Goal: Task Accomplishment & Management: Use online tool/utility

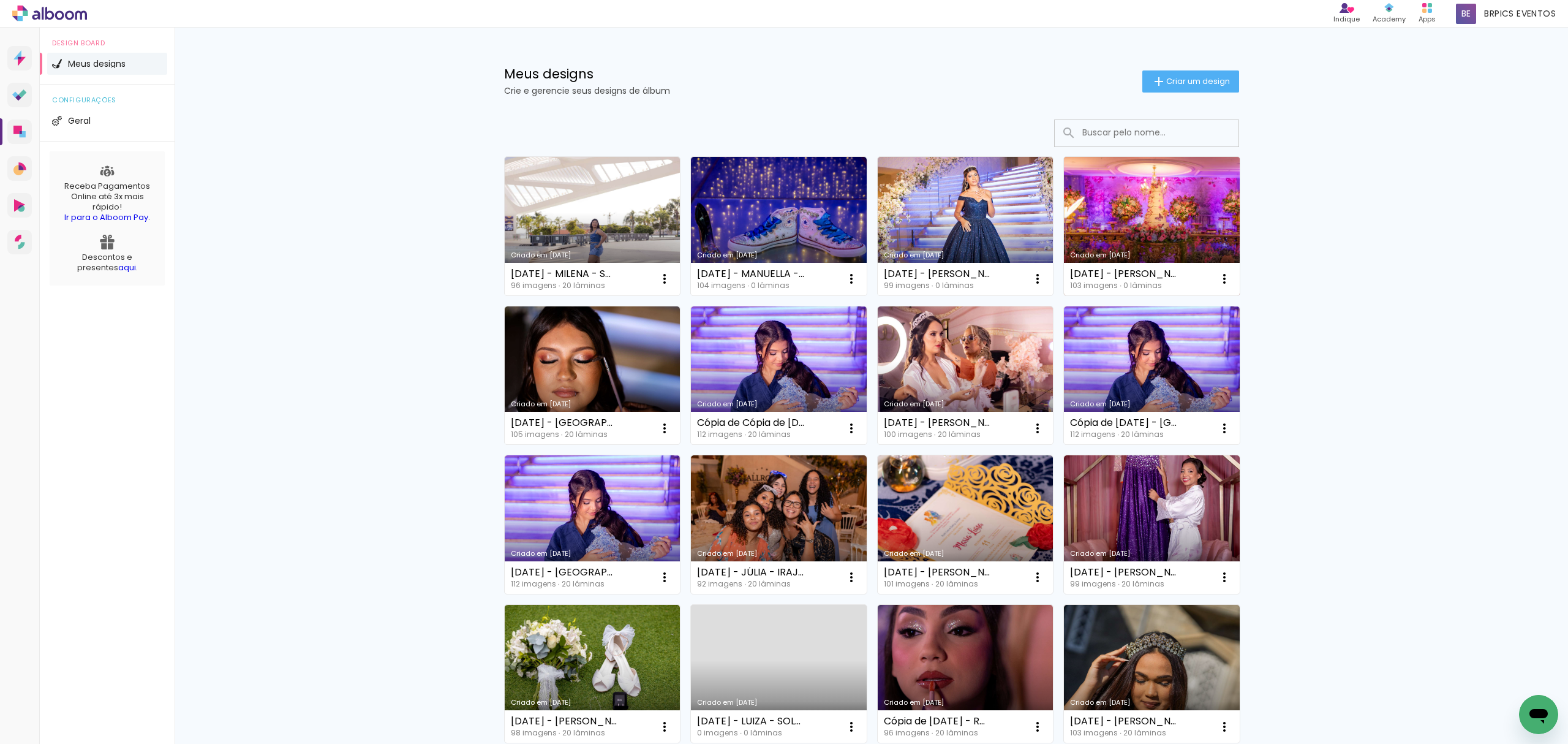
click at [1140, 215] on link "Criado em [DATE]" at bounding box center [1152, 226] width 176 height 139
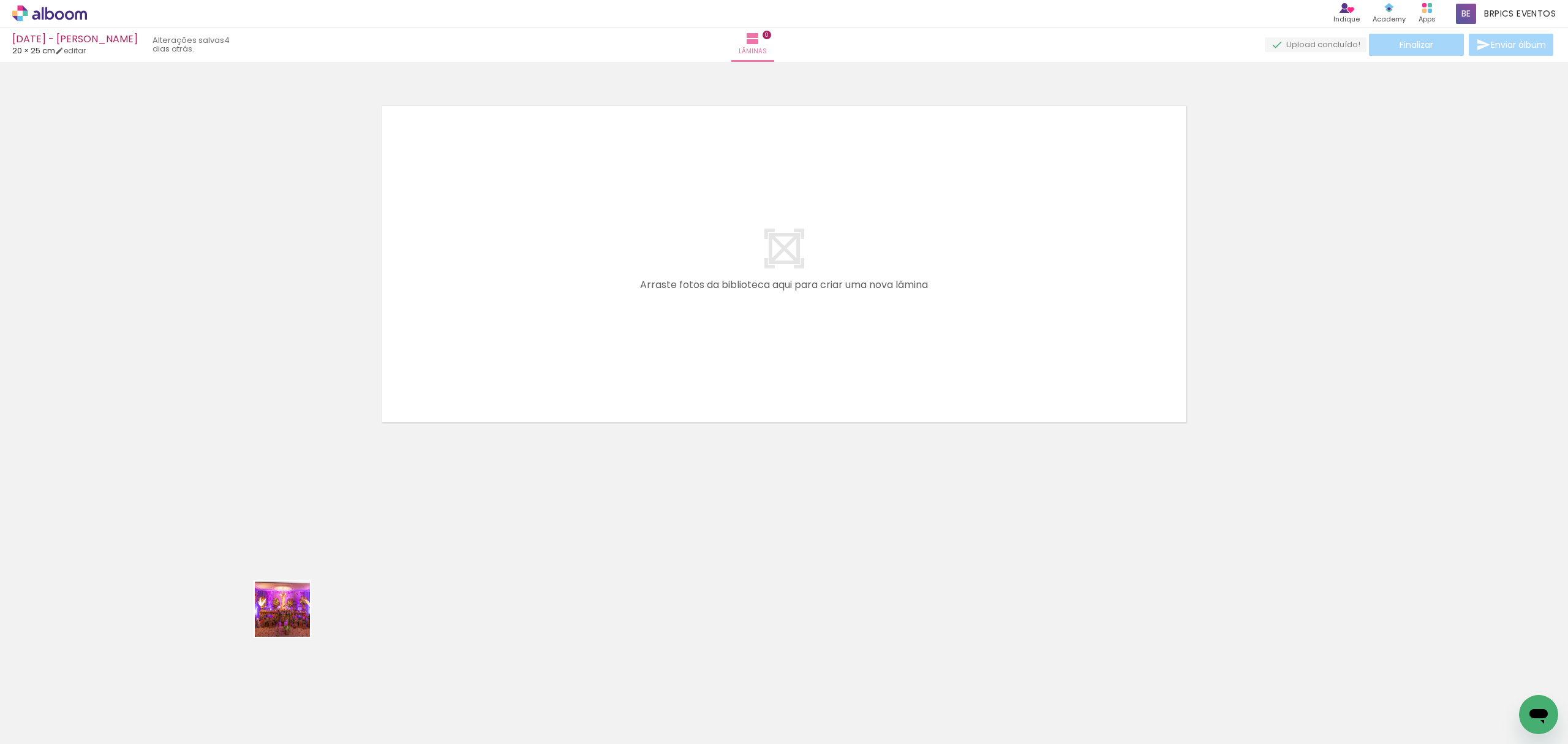
drag, startPoint x: 292, startPoint y: 619, endPoint x: 625, endPoint y: 324, distance: 444.9
click at [645, 305] on quentale-workspace at bounding box center [784, 372] width 1568 height 744
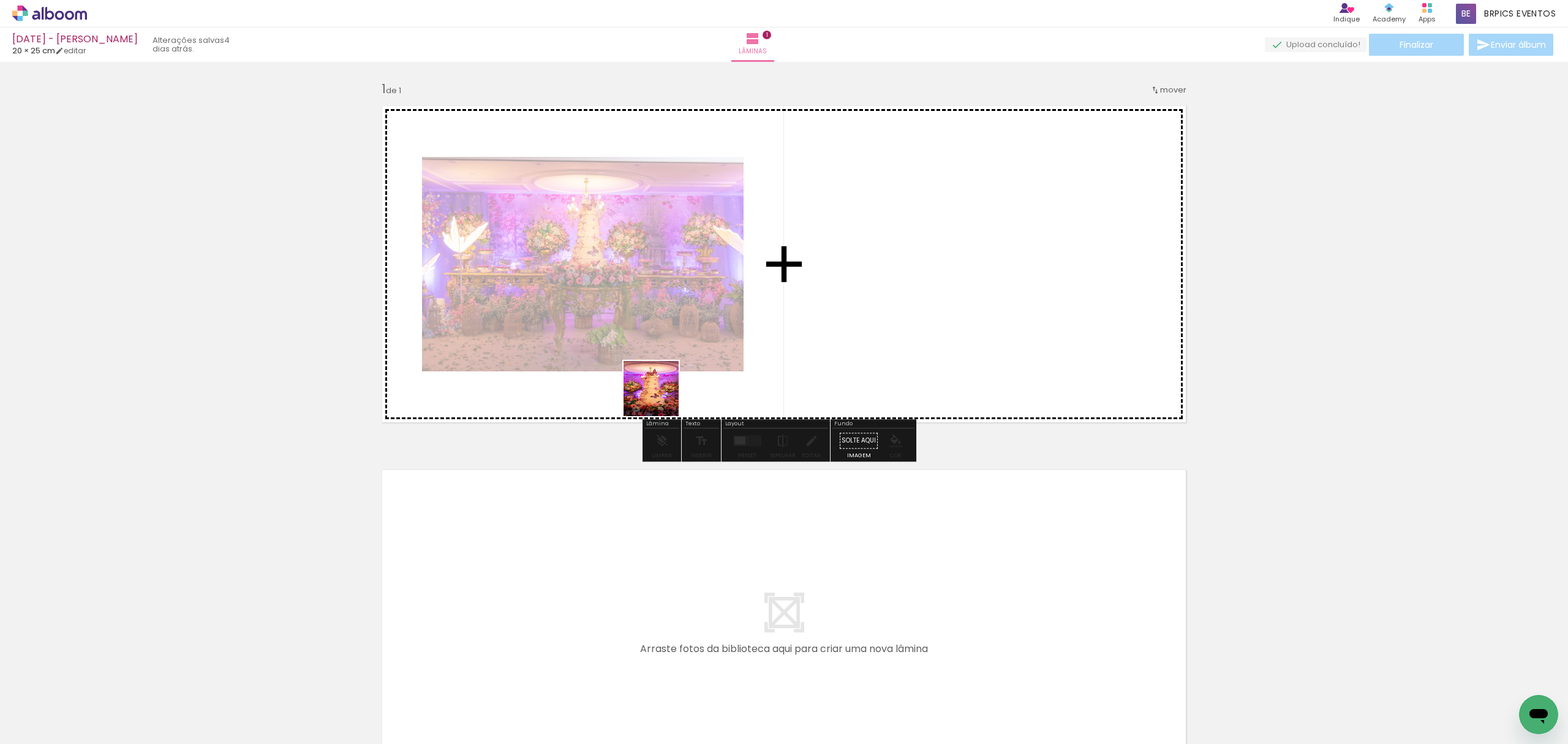
drag, startPoint x: 263, startPoint y: 667, endPoint x: 691, endPoint y: 434, distance: 487.3
click at [775, 281] on quentale-workspace at bounding box center [784, 372] width 1568 height 744
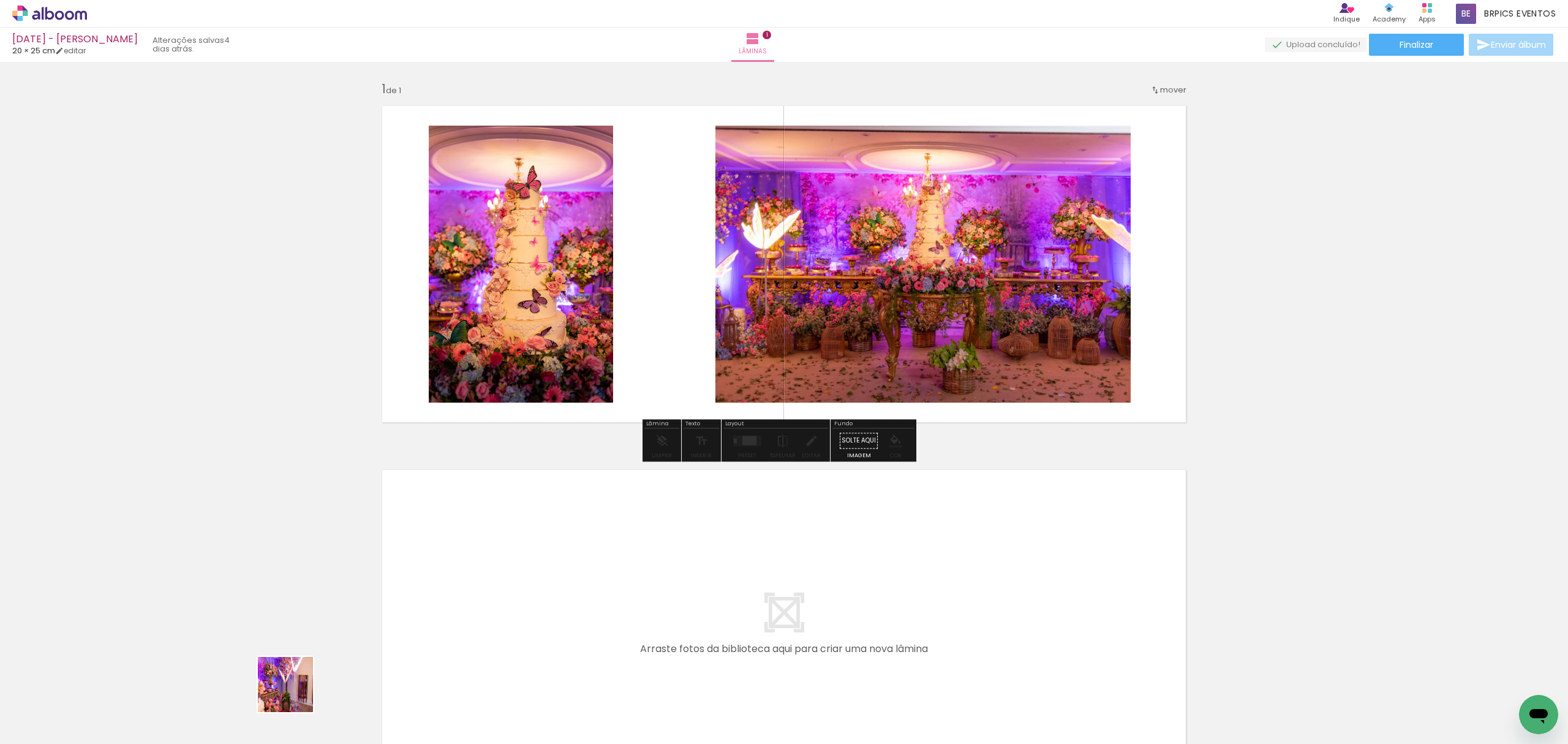
drag, startPoint x: 295, startPoint y: 694, endPoint x: 583, endPoint y: 458, distance: 372.3
click at [661, 266] on quentale-workspace at bounding box center [784, 372] width 1568 height 744
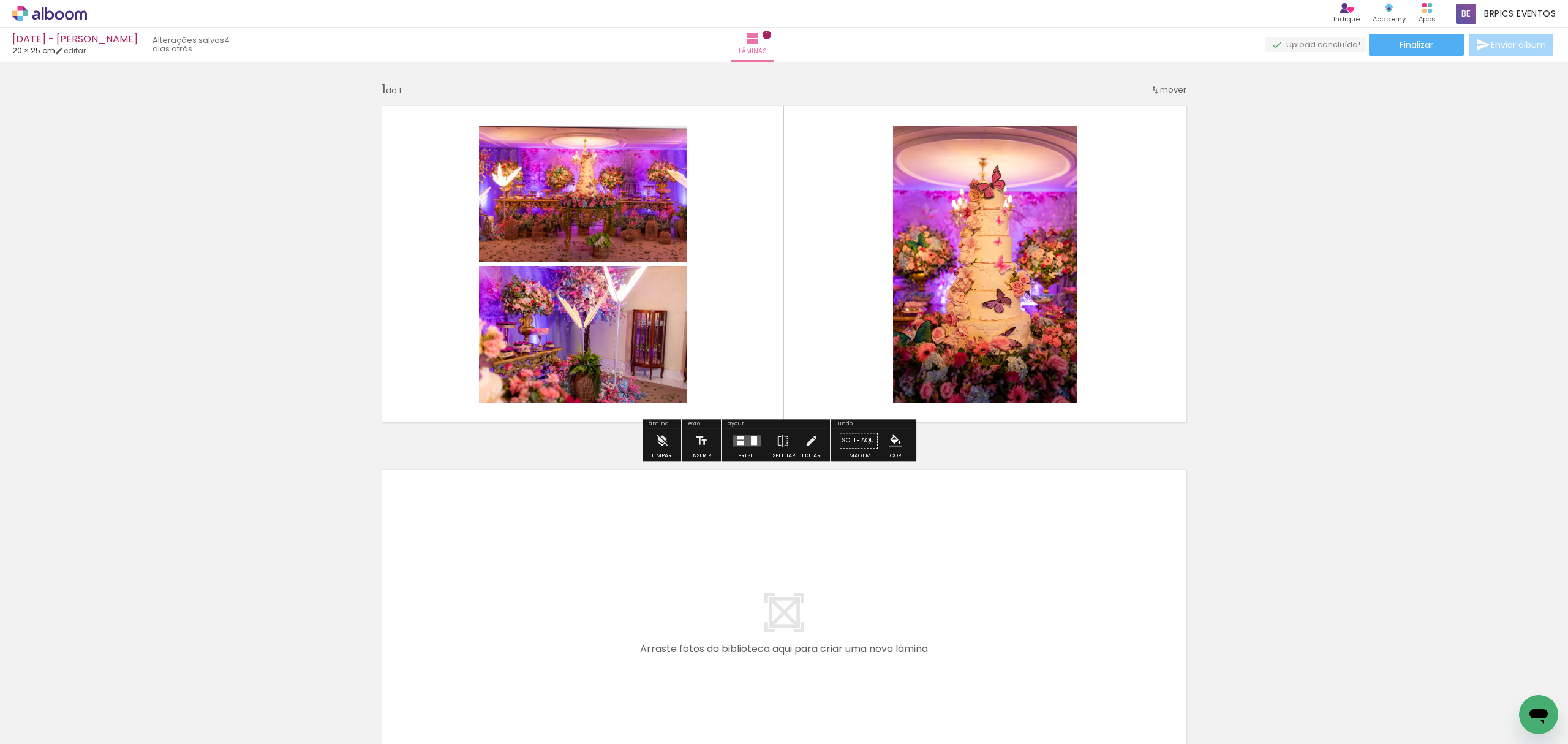
drag, startPoint x: 337, startPoint y: 709, endPoint x: 677, endPoint y: 446, distance: 429.8
click at [756, 253] on quentale-workspace at bounding box center [784, 372] width 1568 height 744
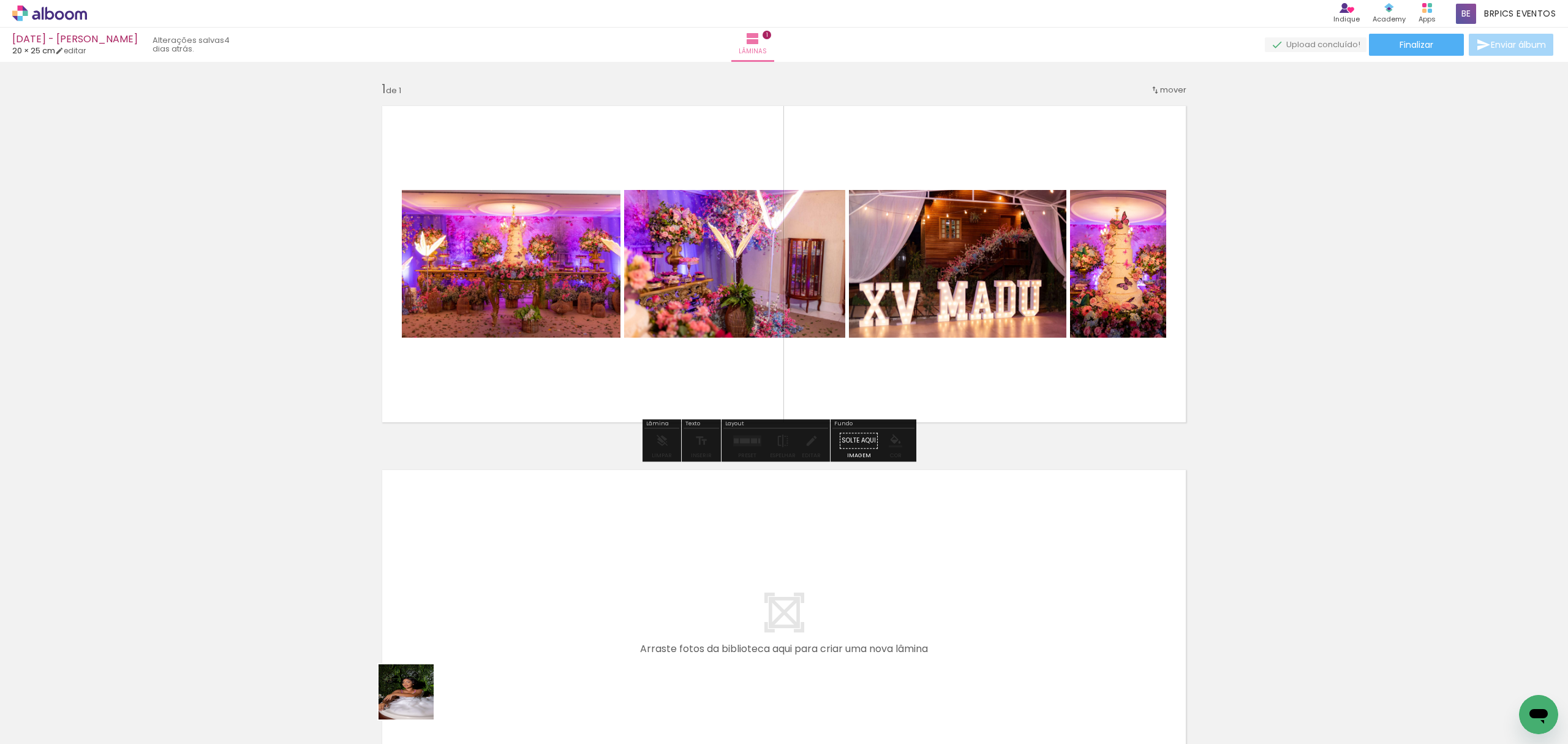
drag, startPoint x: 415, startPoint y: 701, endPoint x: 509, endPoint y: 542, distance: 184.7
click at [509, 542] on quentale-workspace at bounding box center [784, 372] width 1568 height 744
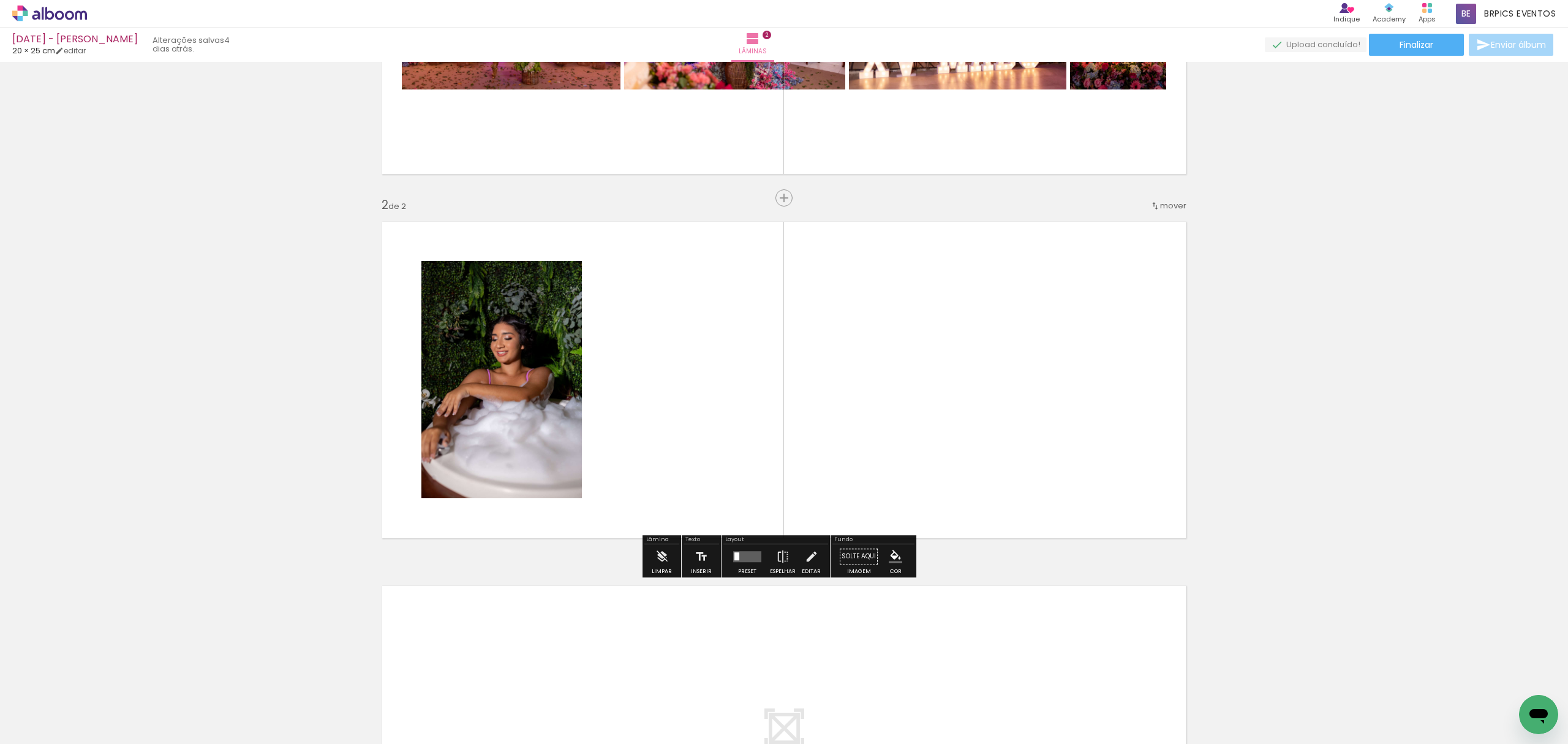
scroll to position [263, 0]
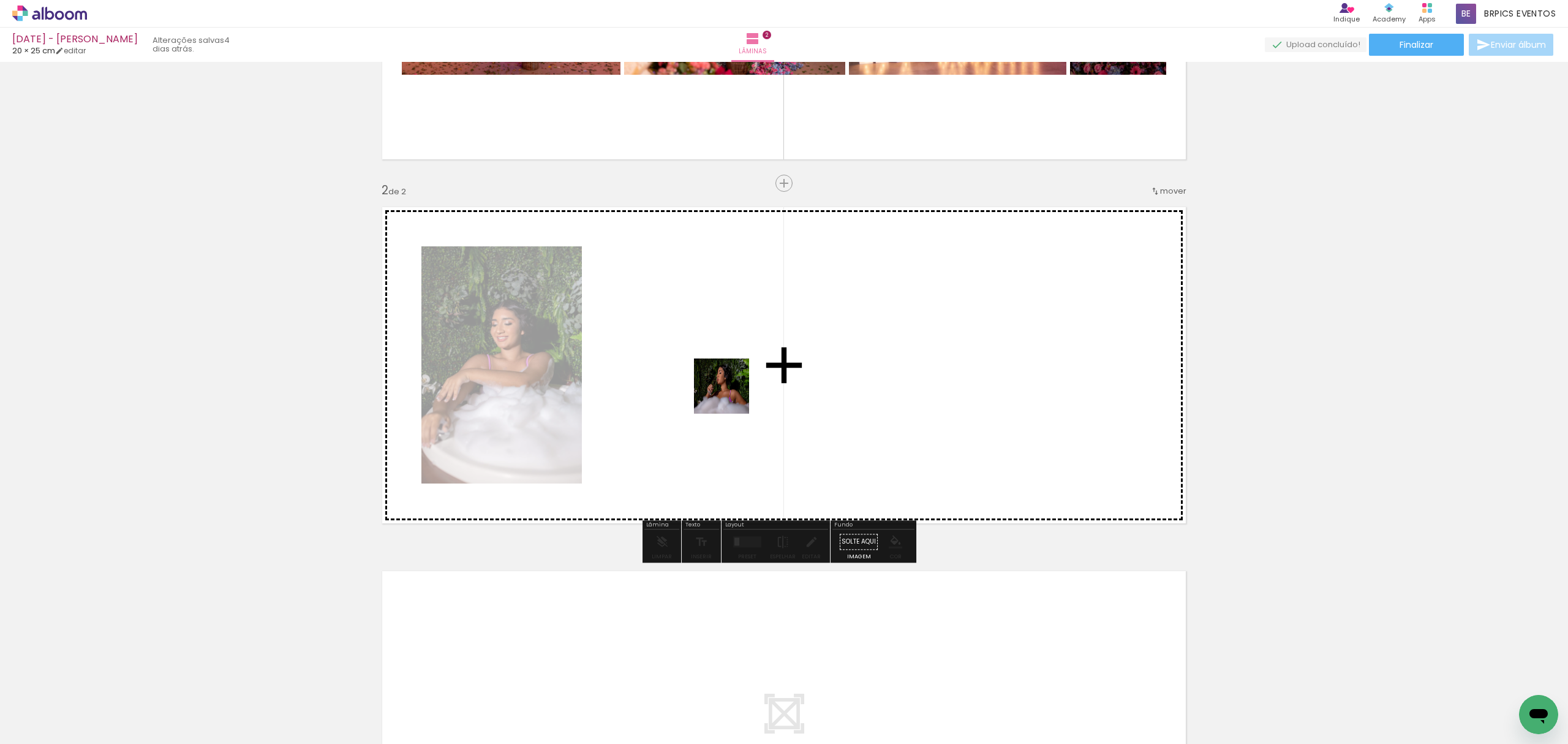
drag, startPoint x: 616, startPoint y: 709, endPoint x: 731, endPoint y: 388, distance: 341.0
click at [731, 388] on quentale-workspace at bounding box center [784, 372] width 1568 height 744
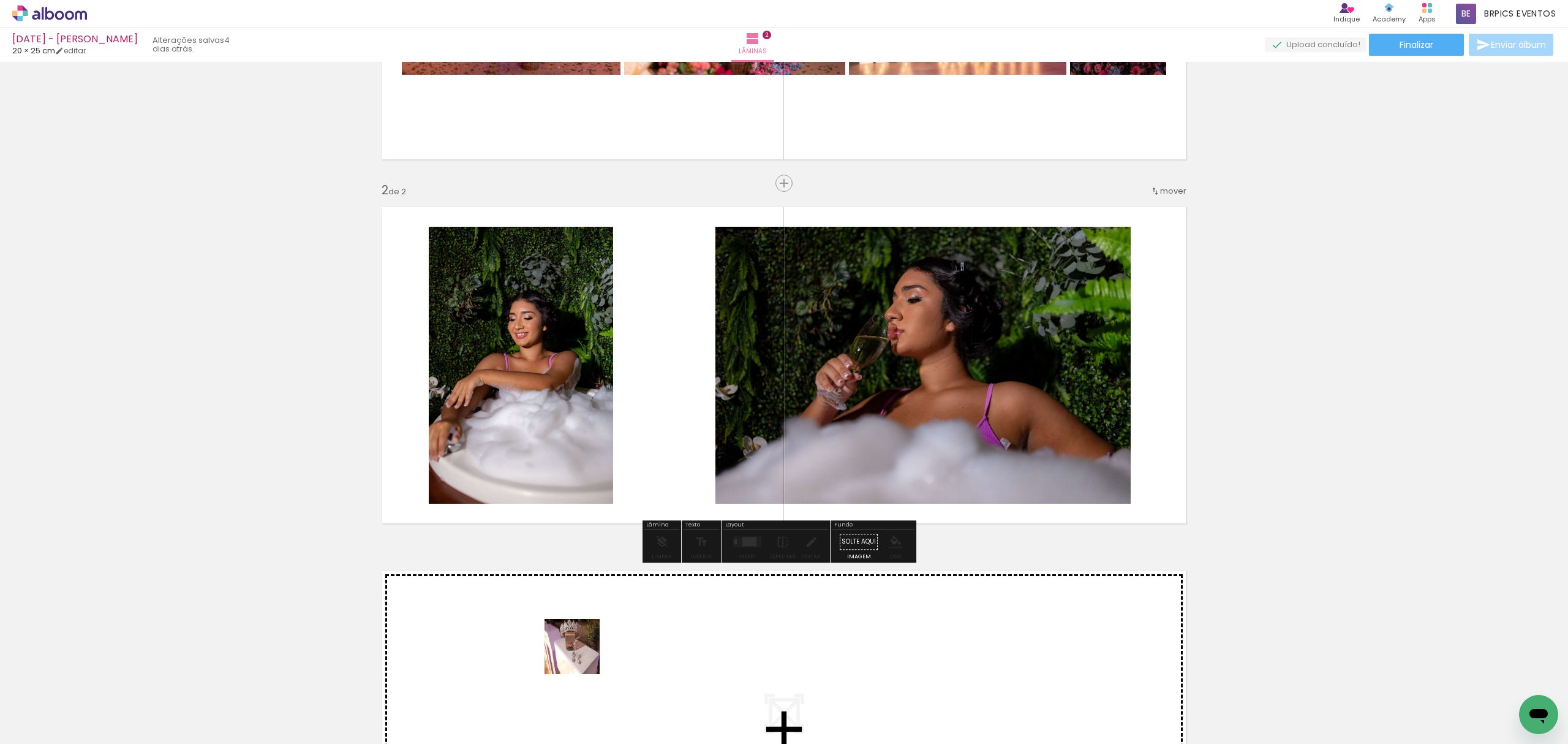
drag, startPoint x: 554, startPoint y: 710, endPoint x: 721, endPoint y: 412, distance: 341.6
click at [713, 331] on quentale-workspace at bounding box center [784, 372] width 1568 height 744
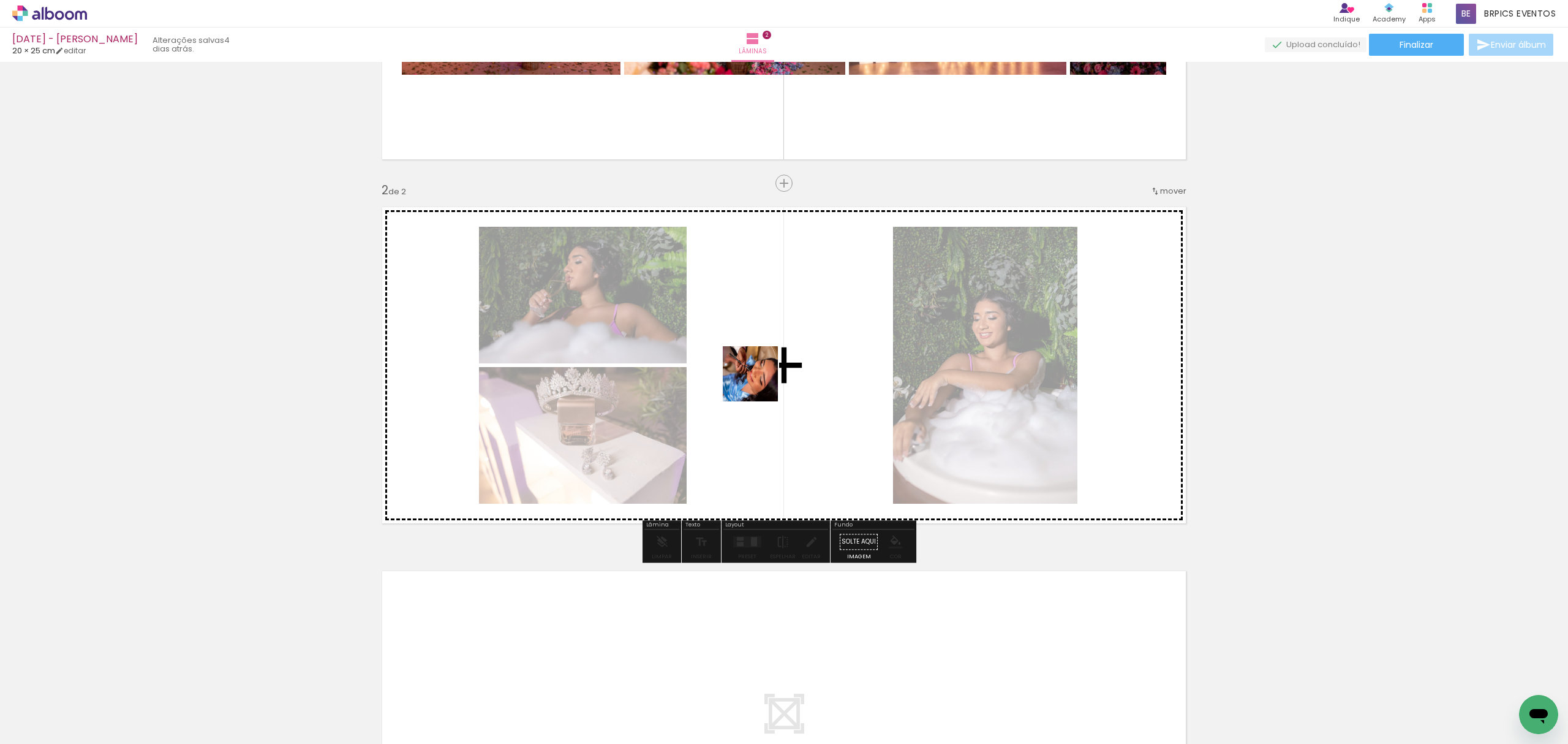
drag, startPoint x: 738, startPoint y: 510, endPoint x: 676, endPoint y: 533, distance: 66.1
click at [760, 375] on quentale-workspace at bounding box center [784, 372] width 1568 height 744
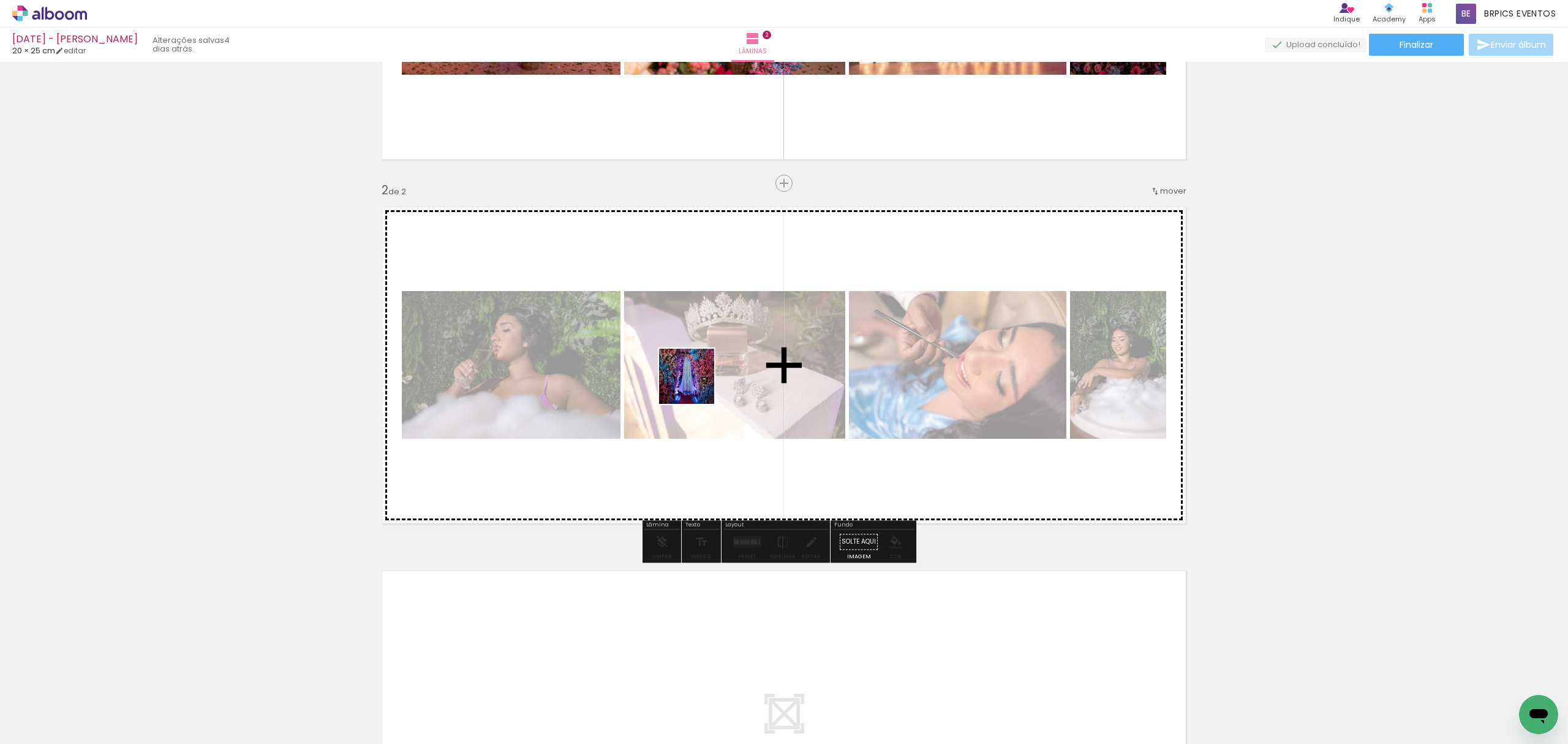
drag, startPoint x: 481, startPoint y: 722, endPoint x: 700, endPoint y: 371, distance: 413.7
click at [700, 375] on quentale-workspace at bounding box center [784, 372] width 1568 height 744
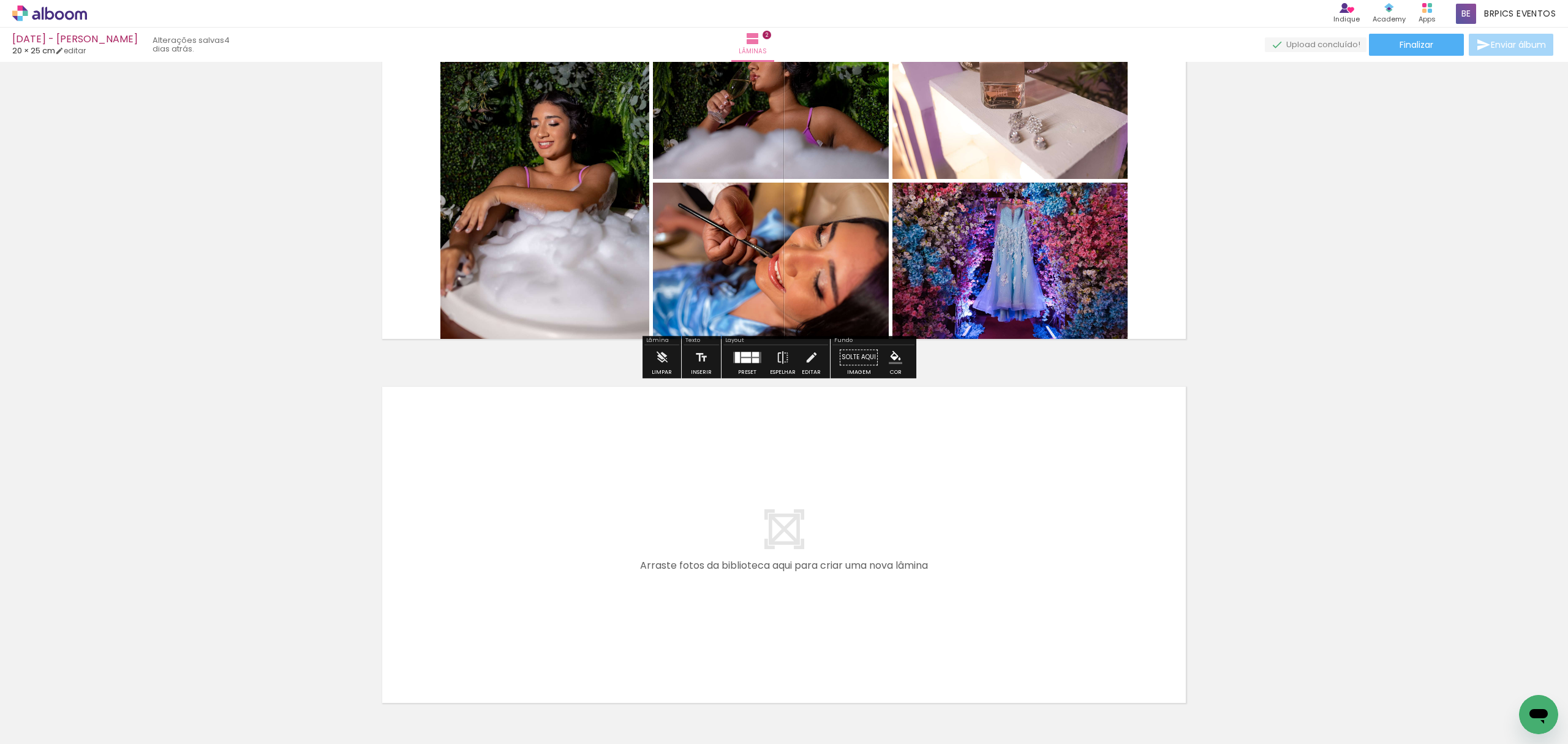
scroll to position [490, 0]
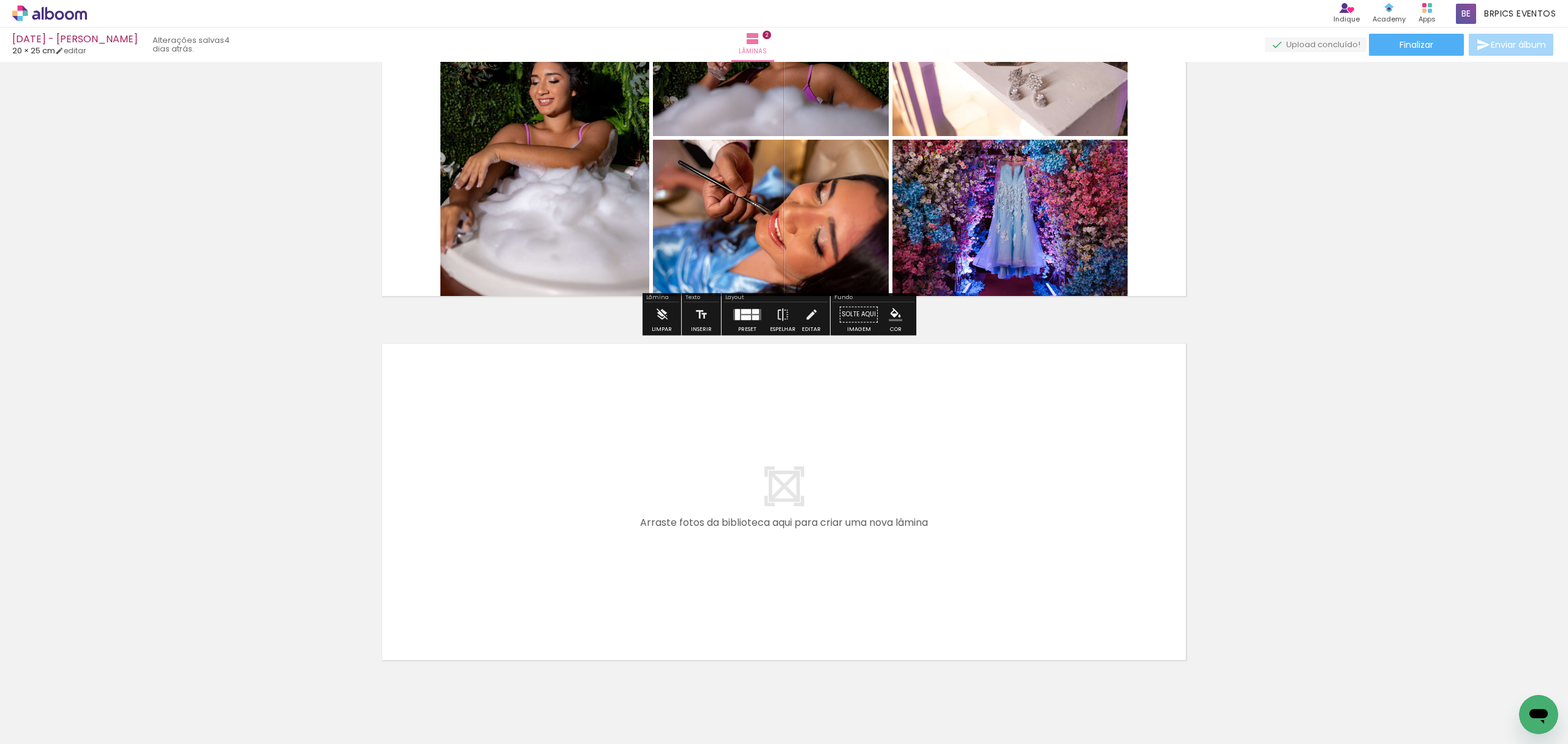
click at [53, 703] on input "Todas as fotos" at bounding box center [34, 707] width 47 height 10
click at [0, 0] on slot "Não utilizadas" at bounding box center [0, 0] width 0 height 0
type input "Não utilizadas"
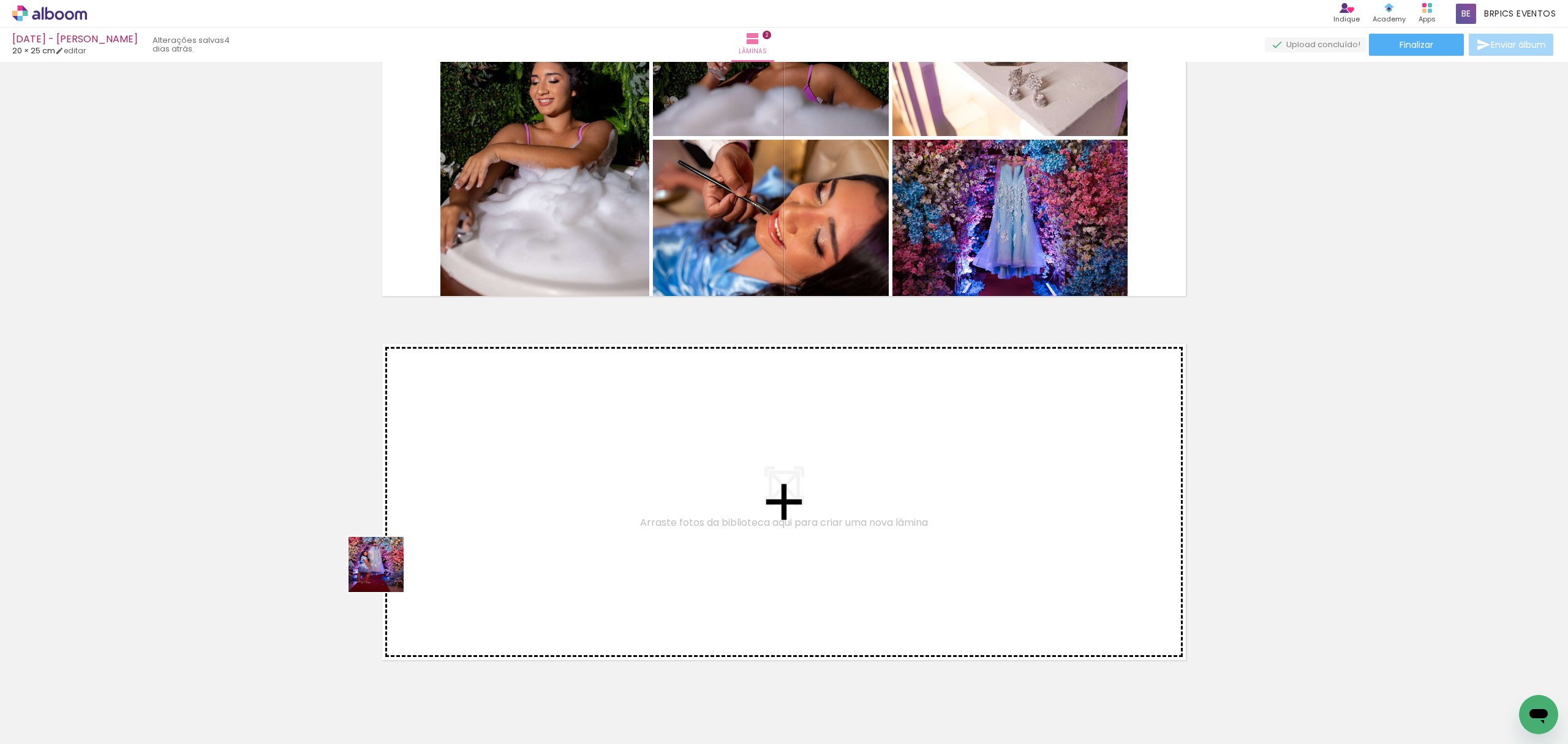
drag, startPoint x: 125, startPoint y: 714, endPoint x: 631, endPoint y: 400, distance: 595.5
click at [631, 400] on quentale-workspace at bounding box center [784, 372] width 1568 height 744
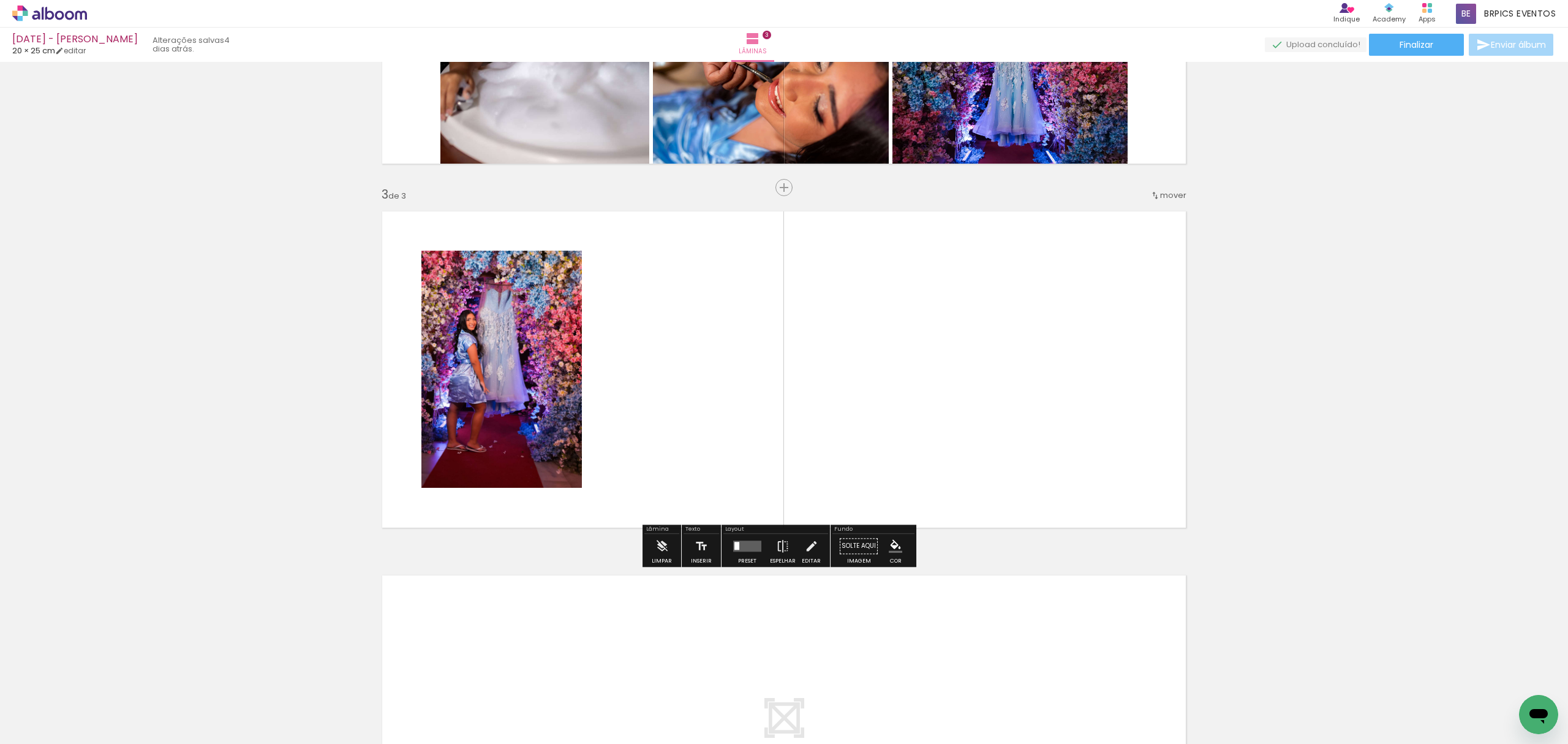
scroll to position [627, 0]
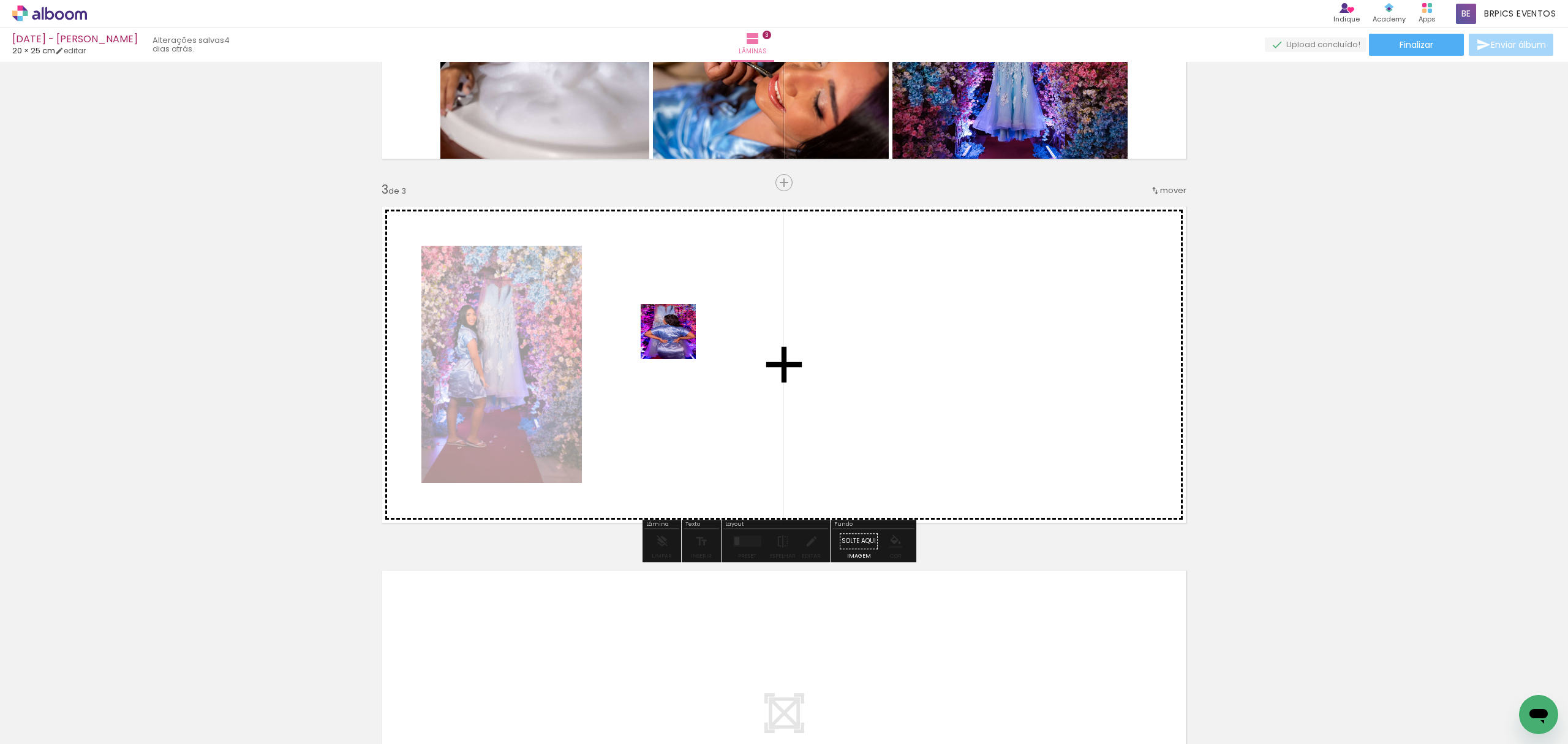
drag, startPoint x: 290, startPoint y: 650, endPoint x: 711, endPoint y: 314, distance: 538.6
click at [711, 314] on quentale-workspace at bounding box center [784, 372] width 1568 height 744
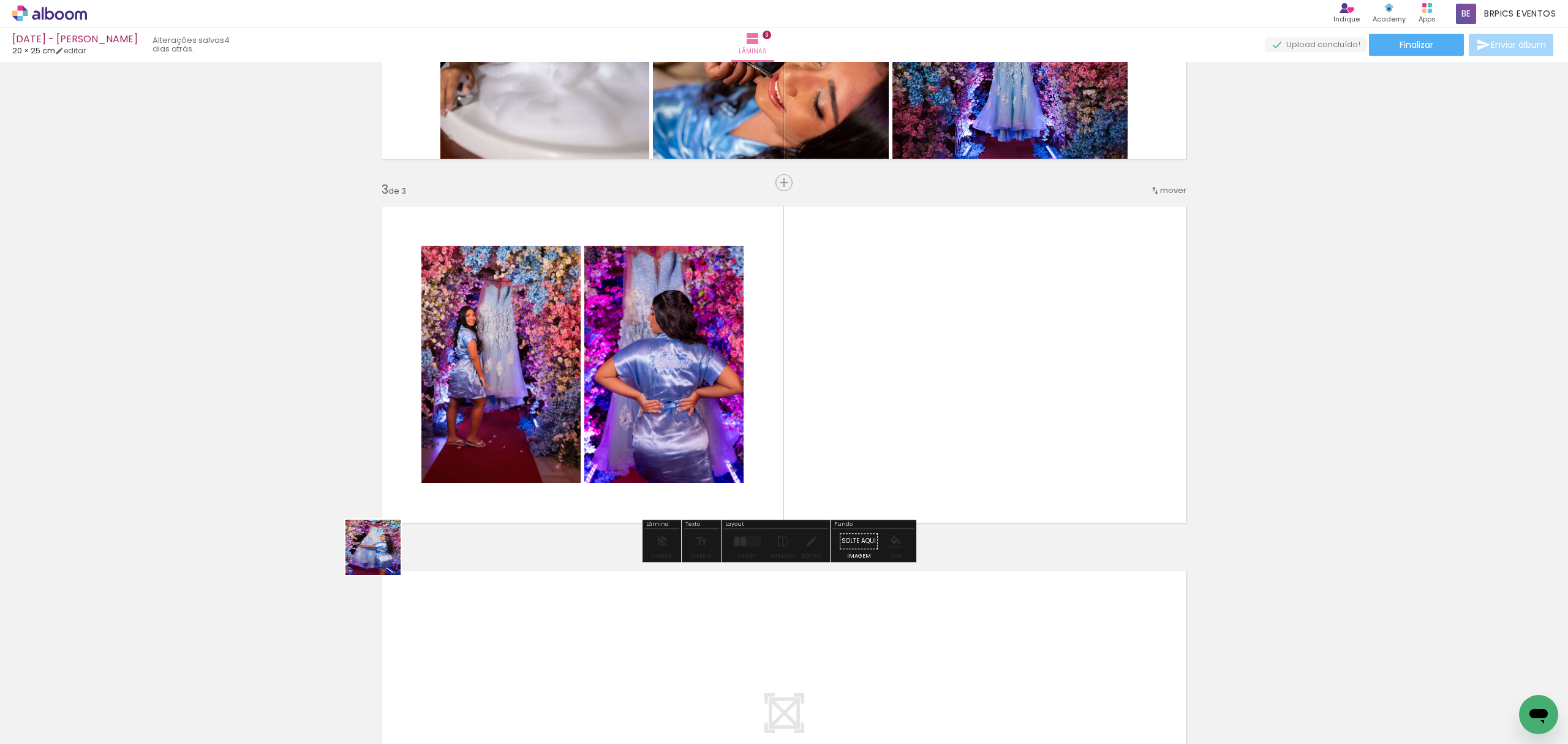
drag, startPoint x: 382, startPoint y: 557, endPoint x: 580, endPoint y: 562, distance: 198.1
click at [792, 277] on quentale-workspace at bounding box center [784, 372] width 1568 height 744
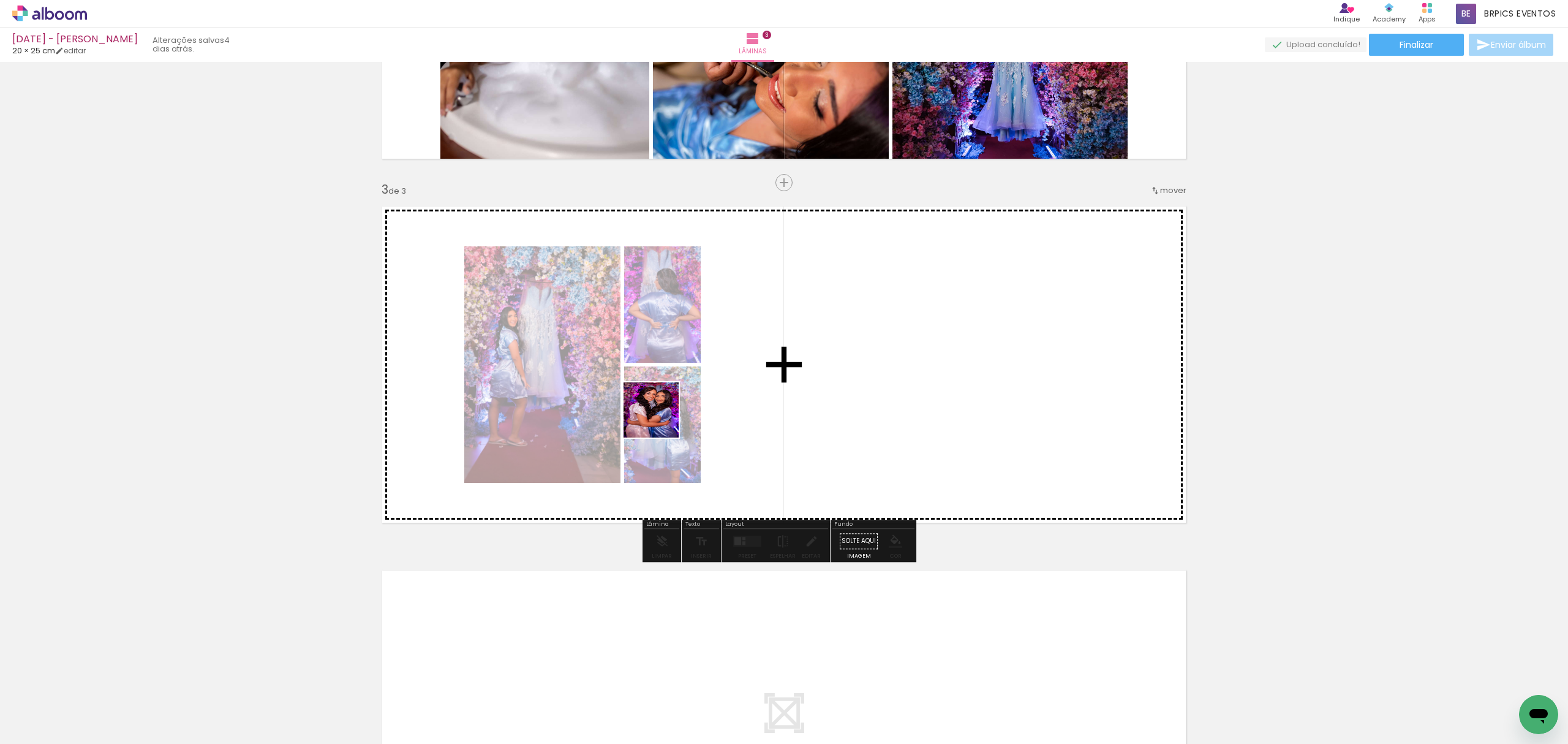
drag, startPoint x: 299, startPoint y: 657, endPoint x: 533, endPoint y: 546, distance: 259.0
click at [746, 342] on quentale-workspace at bounding box center [784, 372] width 1568 height 744
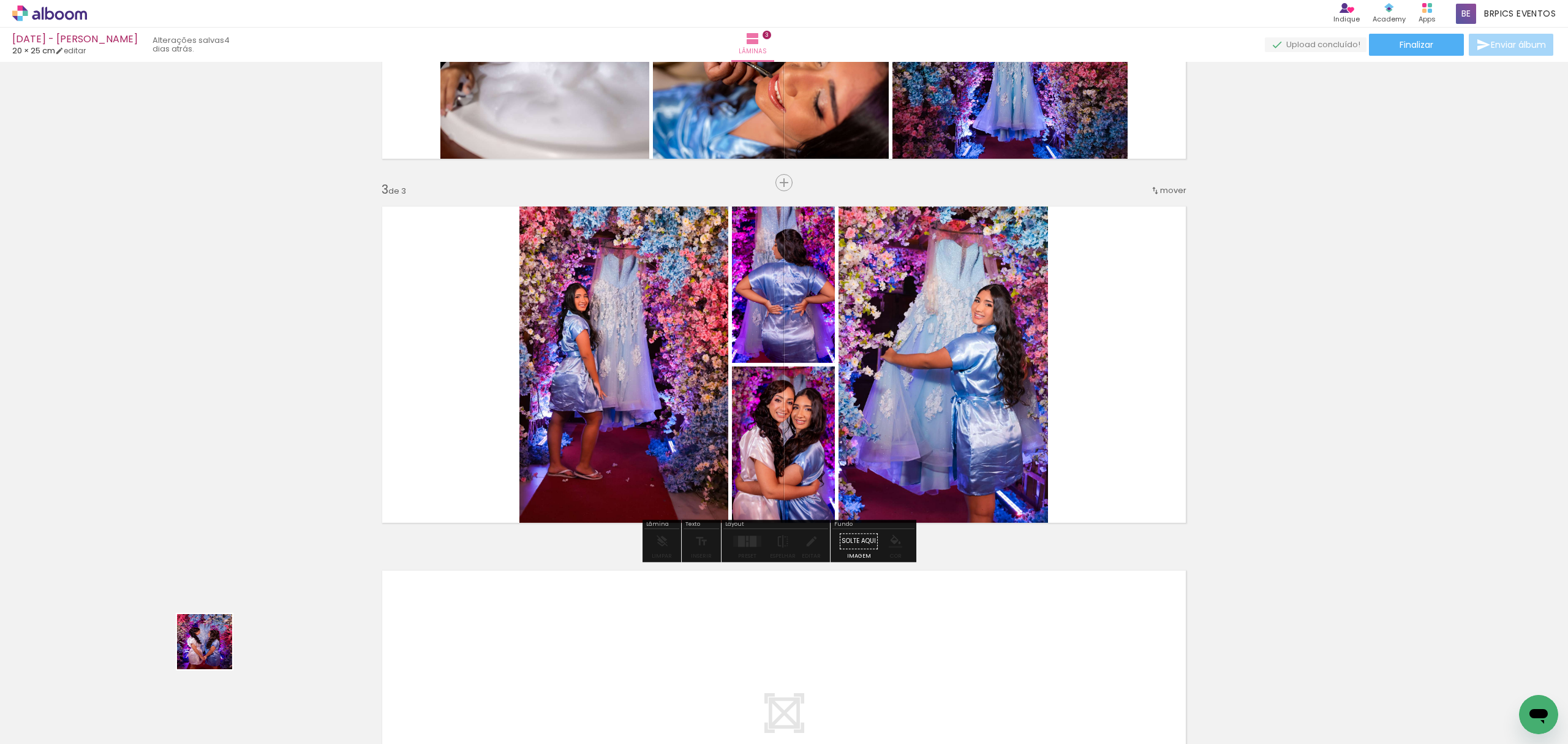
drag, startPoint x: 214, startPoint y: 651, endPoint x: 393, endPoint y: 576, distance: 194.1
click at [718, 299] on quentale-workspace at bounding box center [784, 372] width 1568 height 744
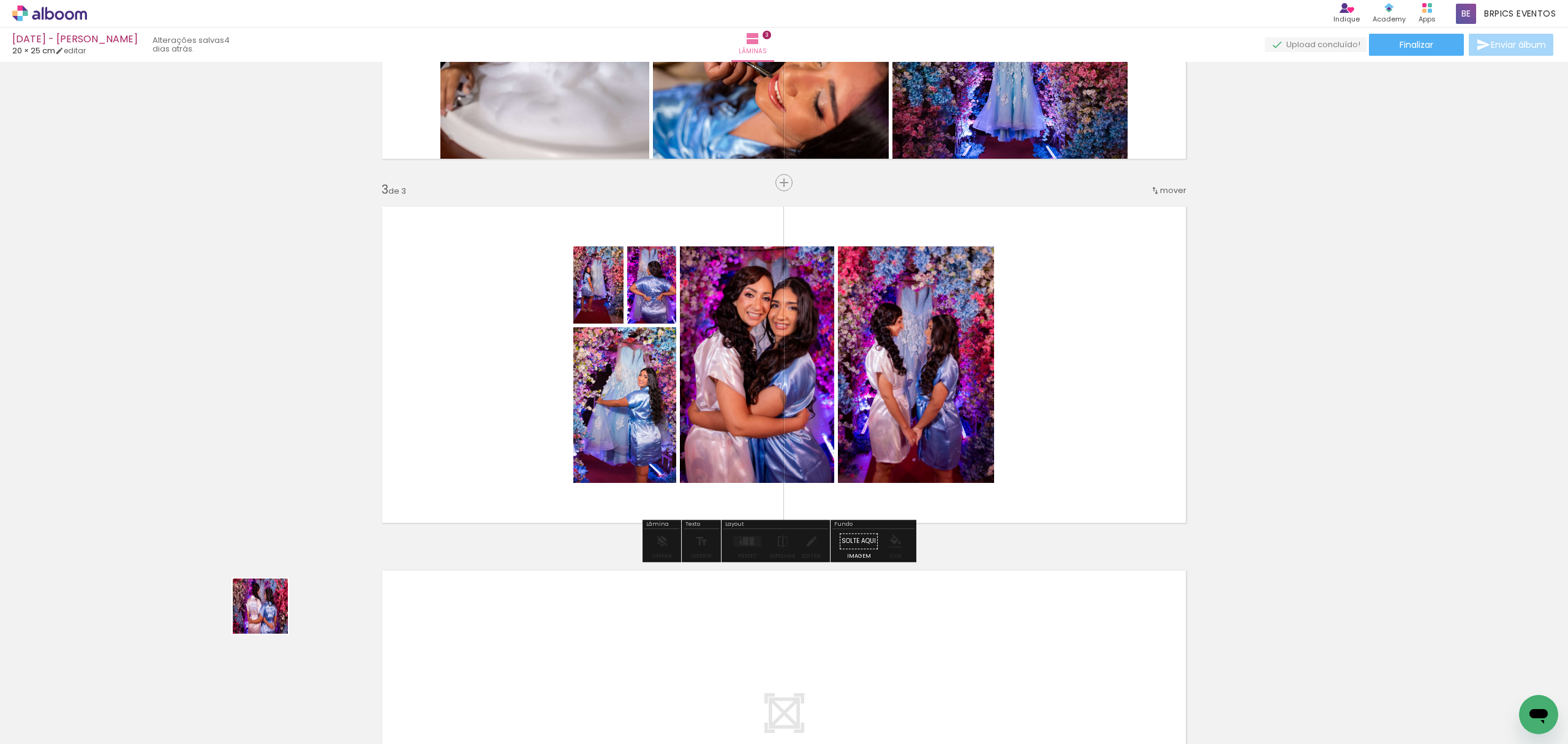
drag, startPoint x: 123, startPoint y: 709, endPoint x: 576, endPoint y: 467, distance: 513.6
click at [659, 356] on quentale-workspace at bounding box center [784, 372] width 1568 height 744
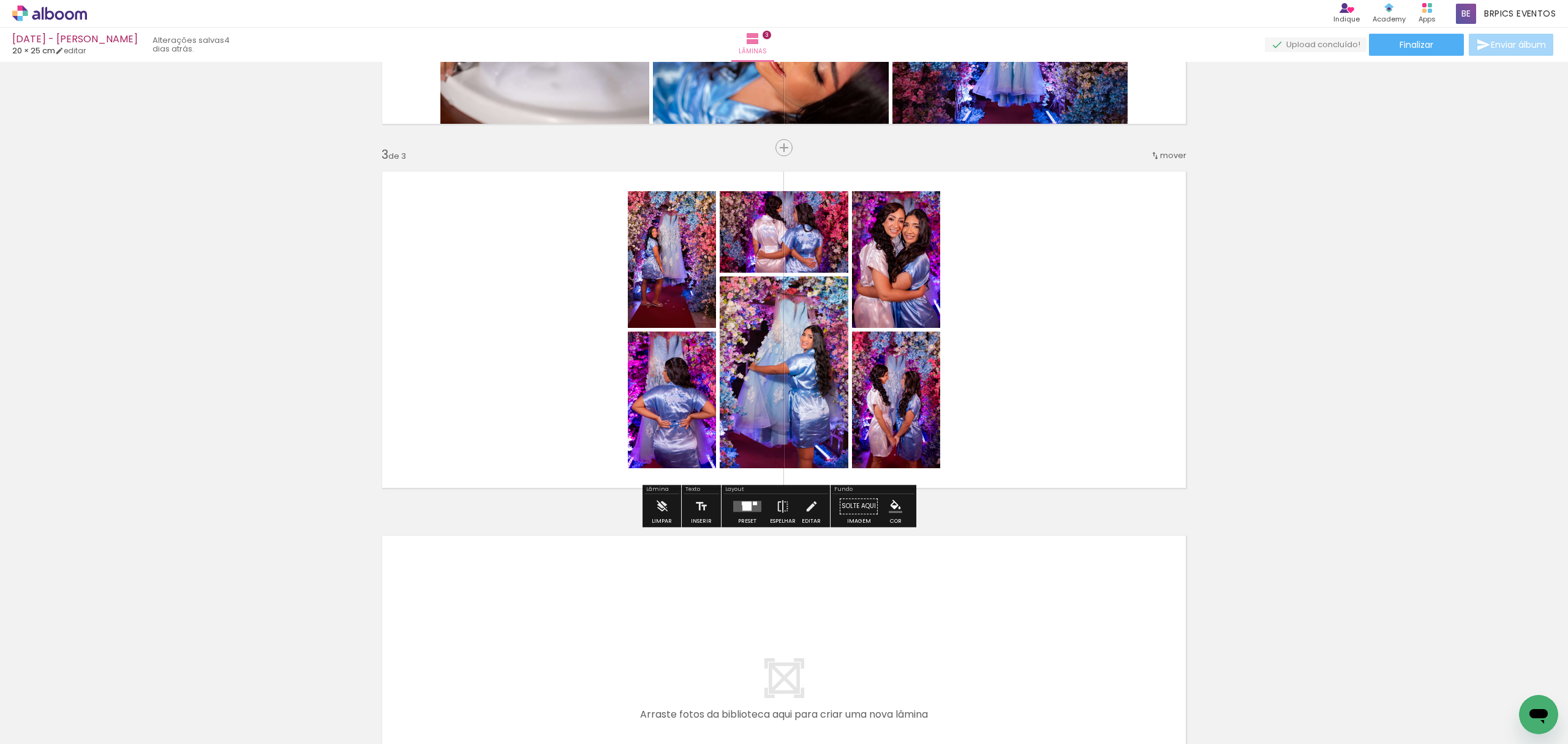
scroll to position [791, 0]
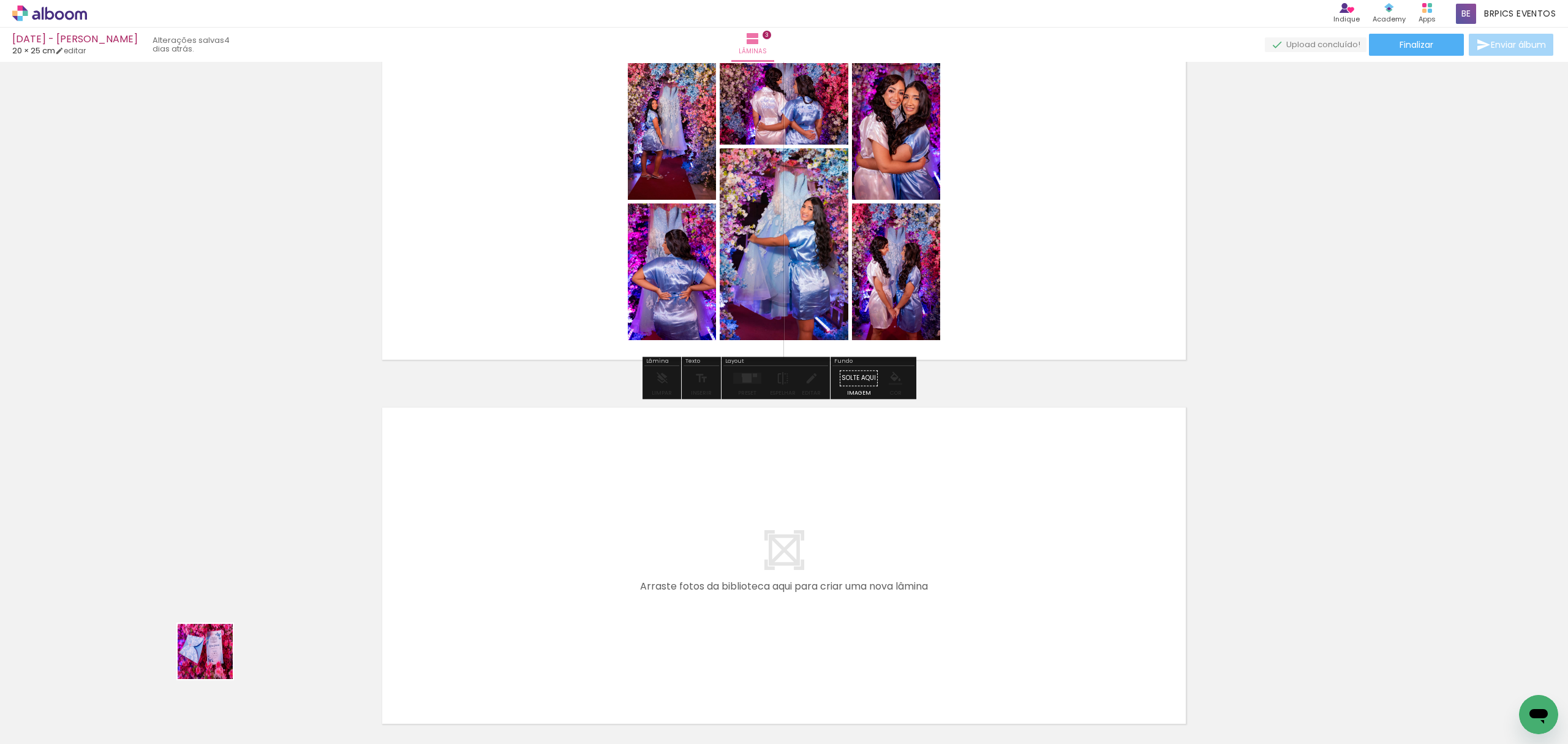
drag, startPoint x: 150, startPoint y: 697, endPoint x: 663, endPoint y: 440, distance: 573.8
click at [663, 440] on quentale-workspace at bounding box center [784, 372] width 1568 height 744
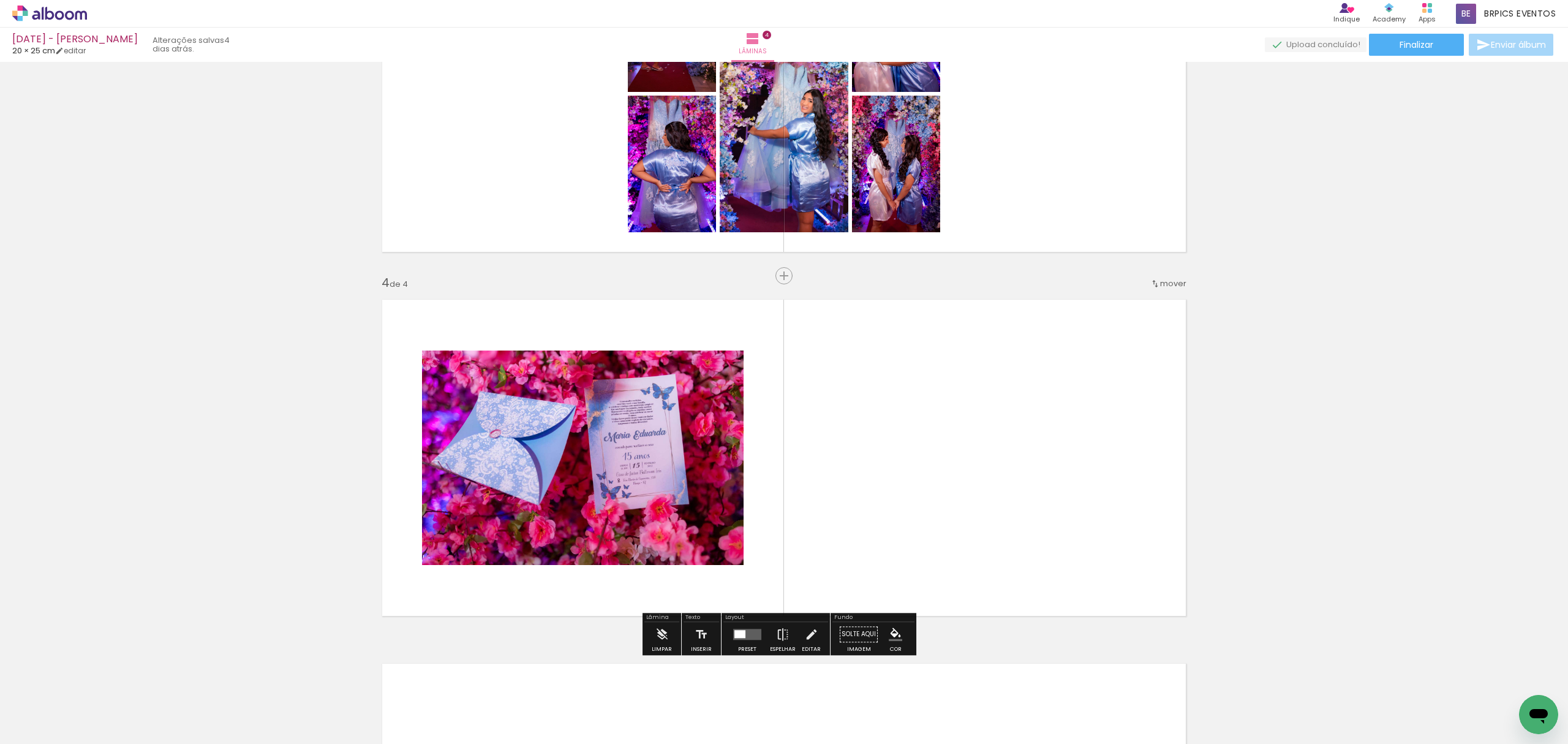
scroll to position [991, 0]
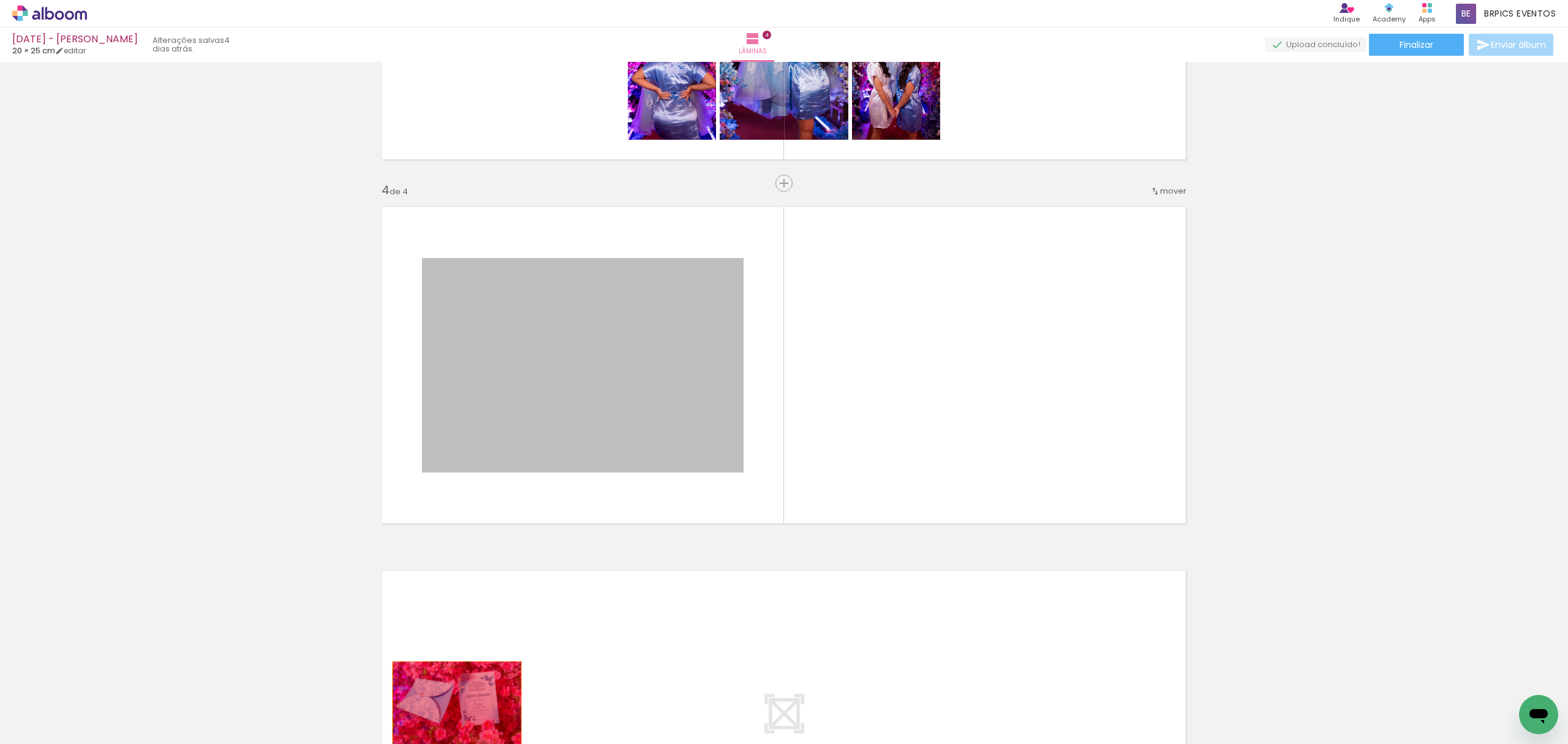
drag, startPoint x: 616, startPoint y: 389, endPoint x: 451, endPoint y: 704, distance: 355.6
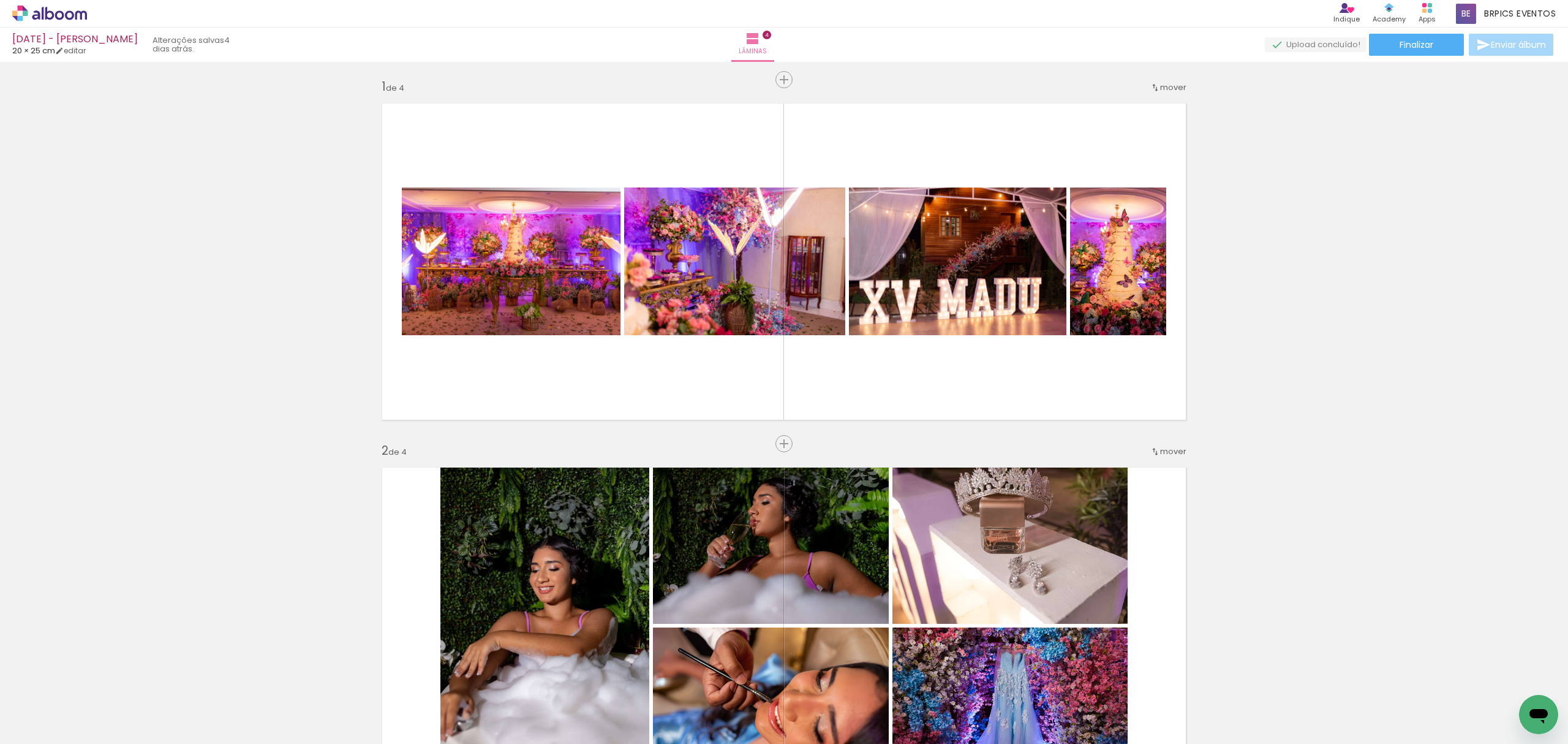
scroll to position [0, 0]
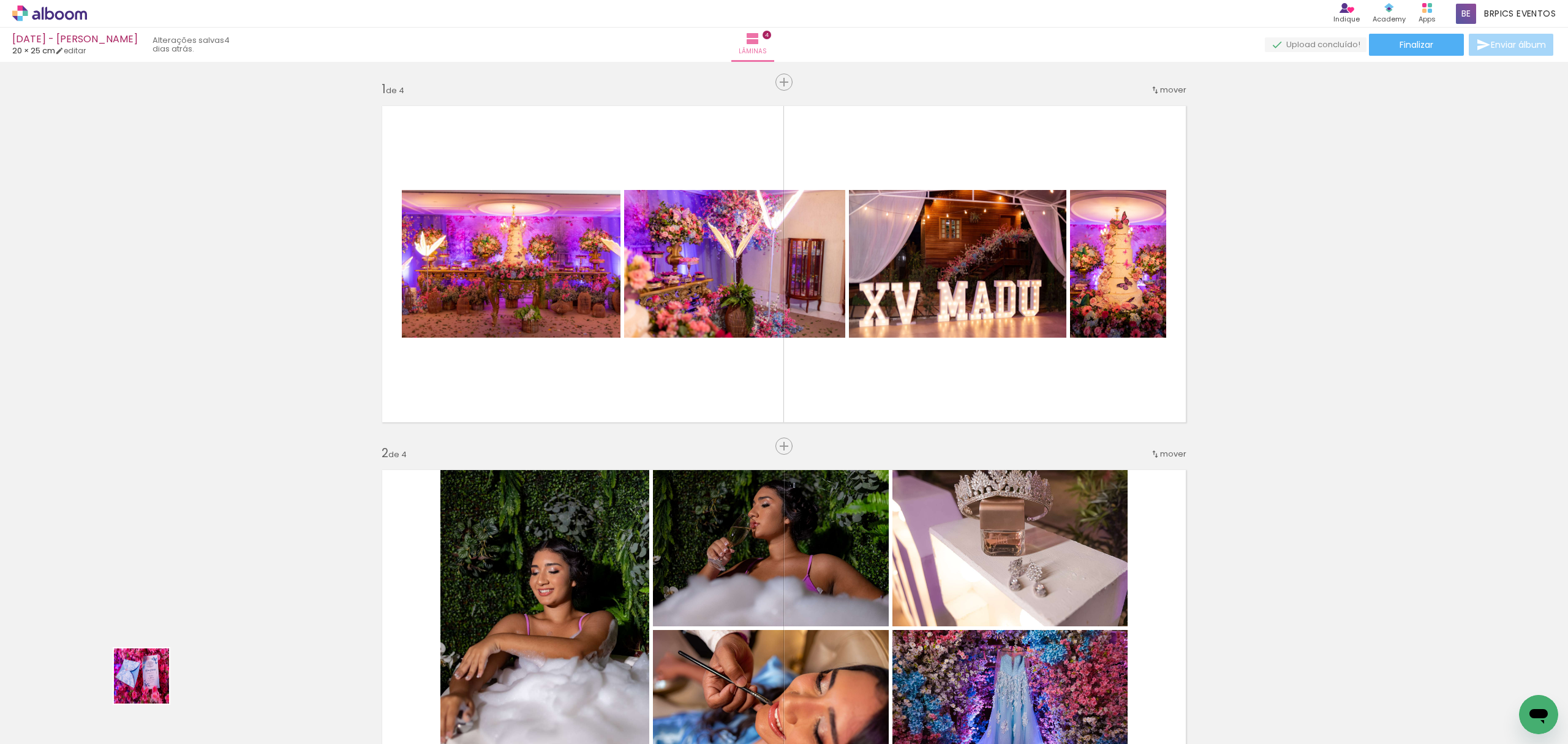
drag, startPoint x: 121, startPoint y: 710, endPoint x: 616, endPoint y: 347, distance: 613.8
click at [649, 341] on quentale-workspace at bounding box center [784, 372] width 1568 height 744
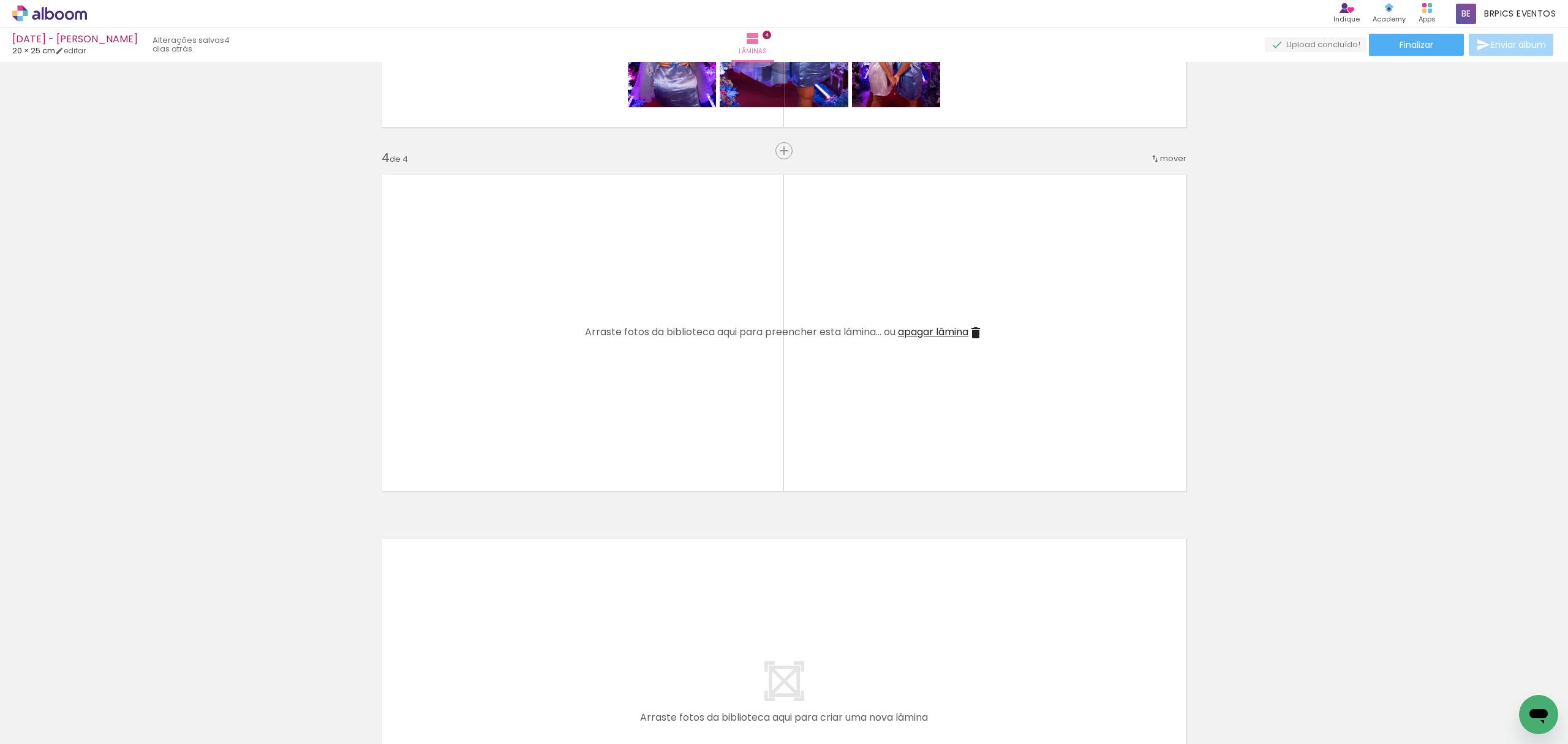
scroll to position [1062, 0]
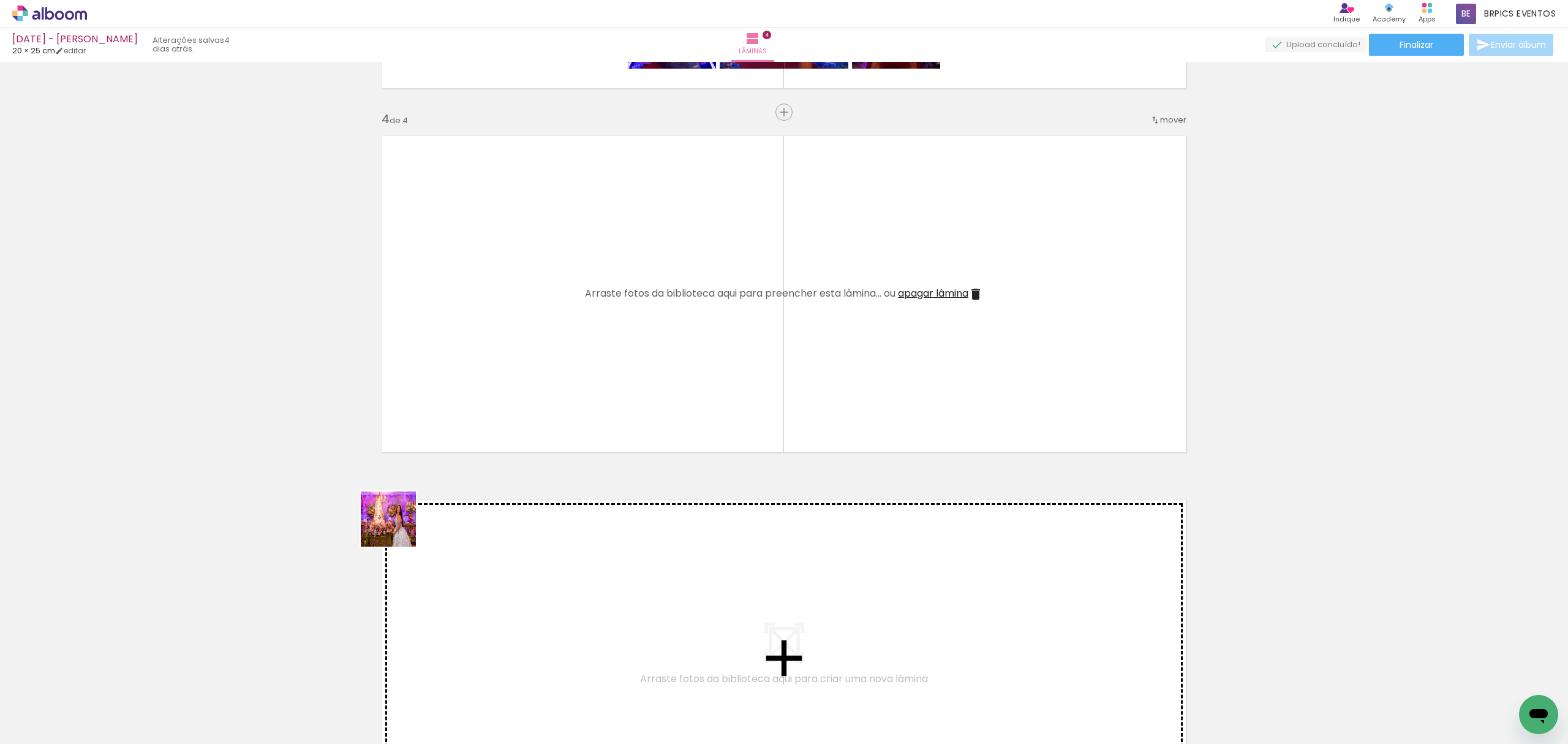
drag, startPoint x: 159, startPoint y: 704, endPoint x: 451, endPoint y: 533, distance: 338.4
click at [664, 301] on quentale-workspace at bounding box center [784, 372] width 1568 height 744
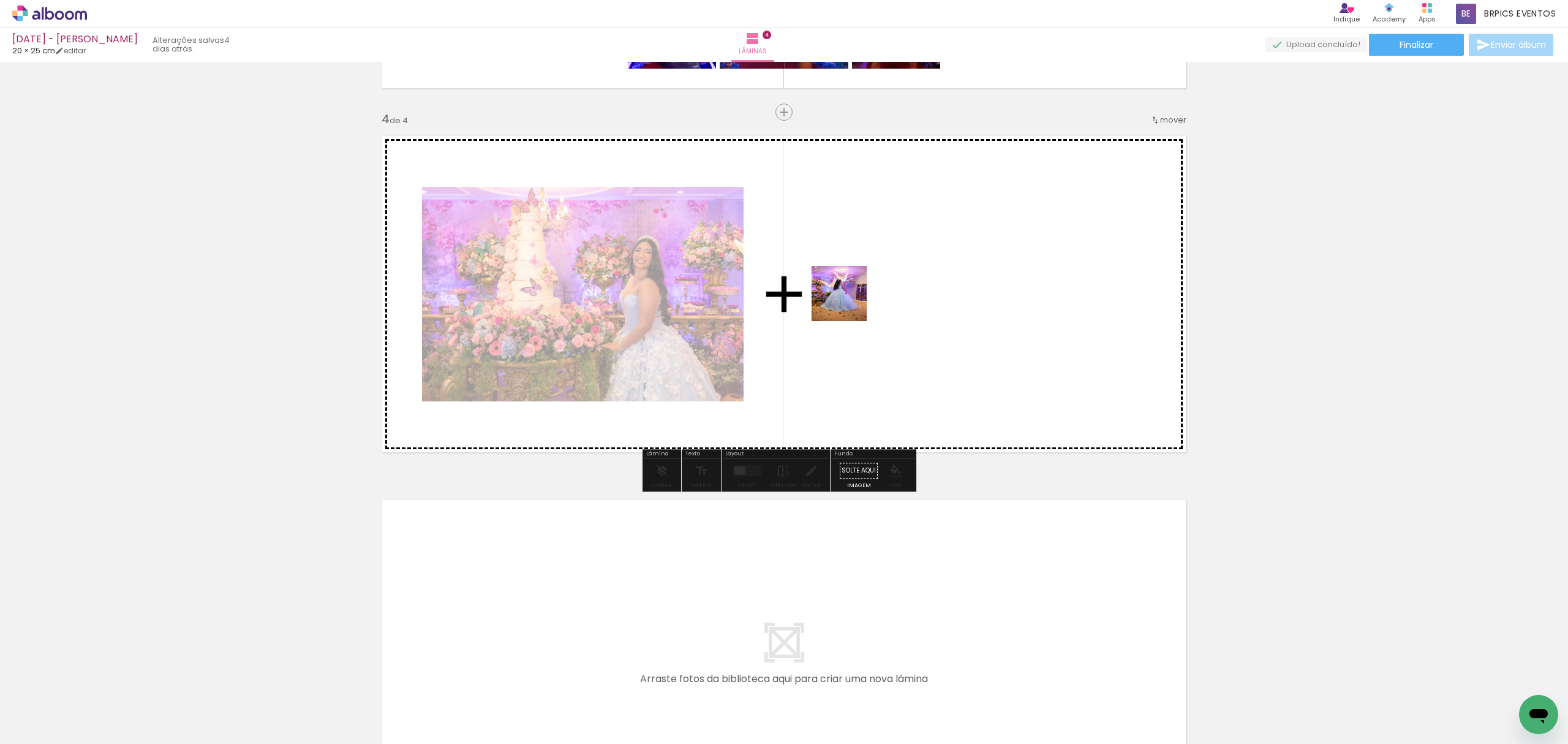
drag, startPoint x: 413, startPoint y: 548, endPoint x: 836, endPoint y: 288, distance: 496.5
click at [850, 300] on quentale-workspace at bounding box center [784, 372] width 1568 height 744
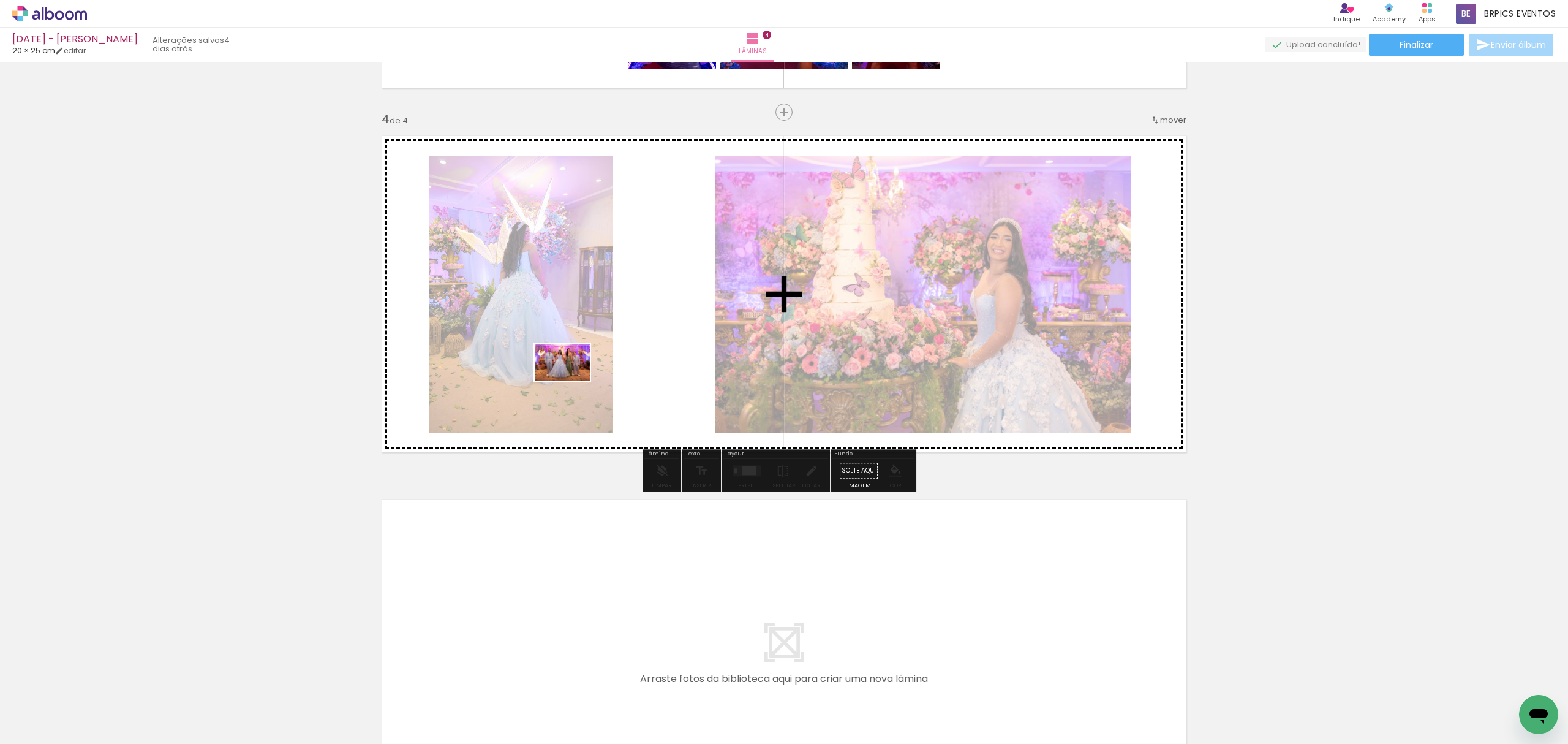
drag, startPoint x: 189, startPoint y: 650, endPoint x: 571, endPoint y: 381, distance: 467.2
click at [571, 381] on quentale-workspace at bounding box center [784, 372] width 1568 height 744
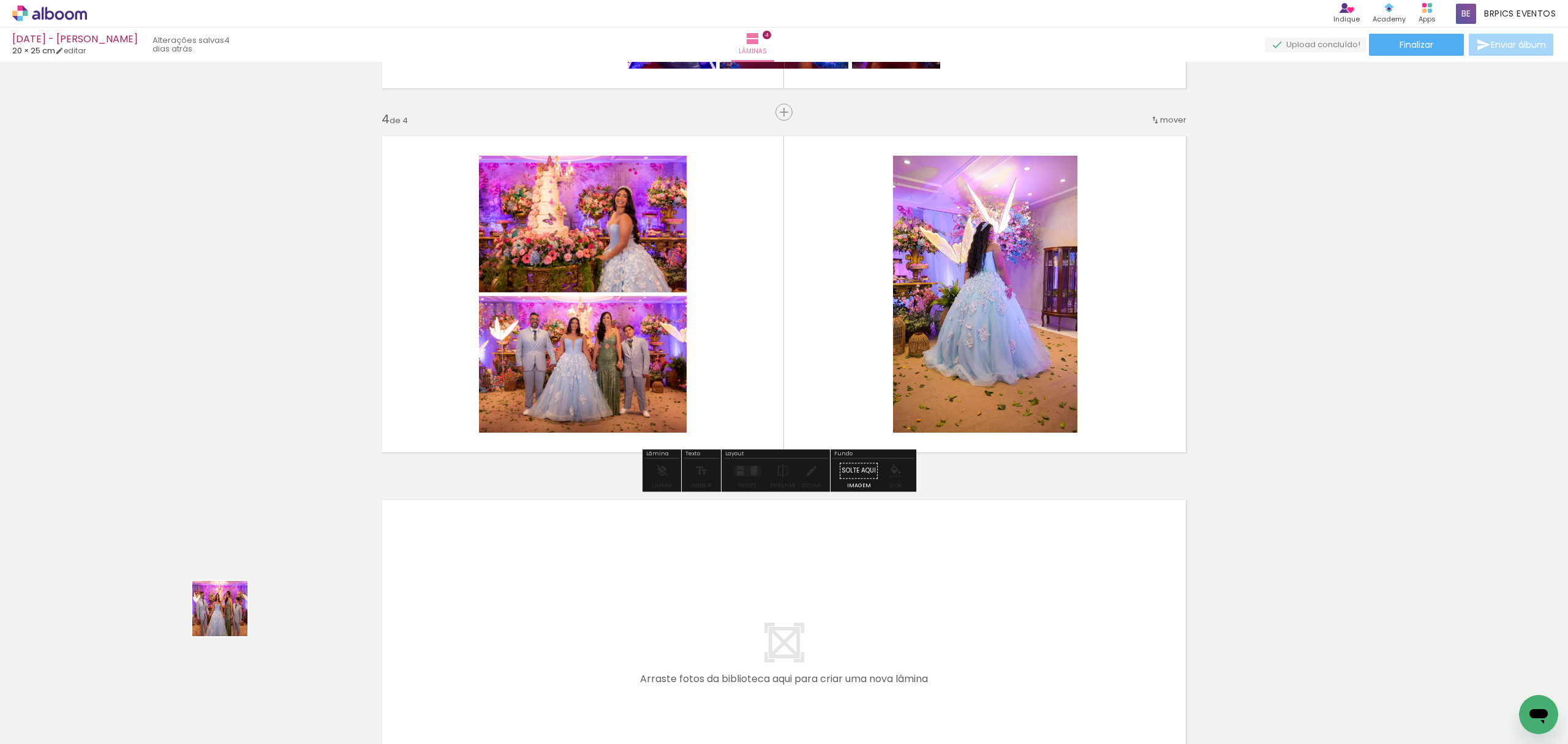
drag, startPoint x: 229, startPoint y: 618, endPoint x: 407, endPoint y: 525, distance: 200.8
click at [557, 272] on quentale-workspace at bounding box center [784, 372] width 1568 height 744
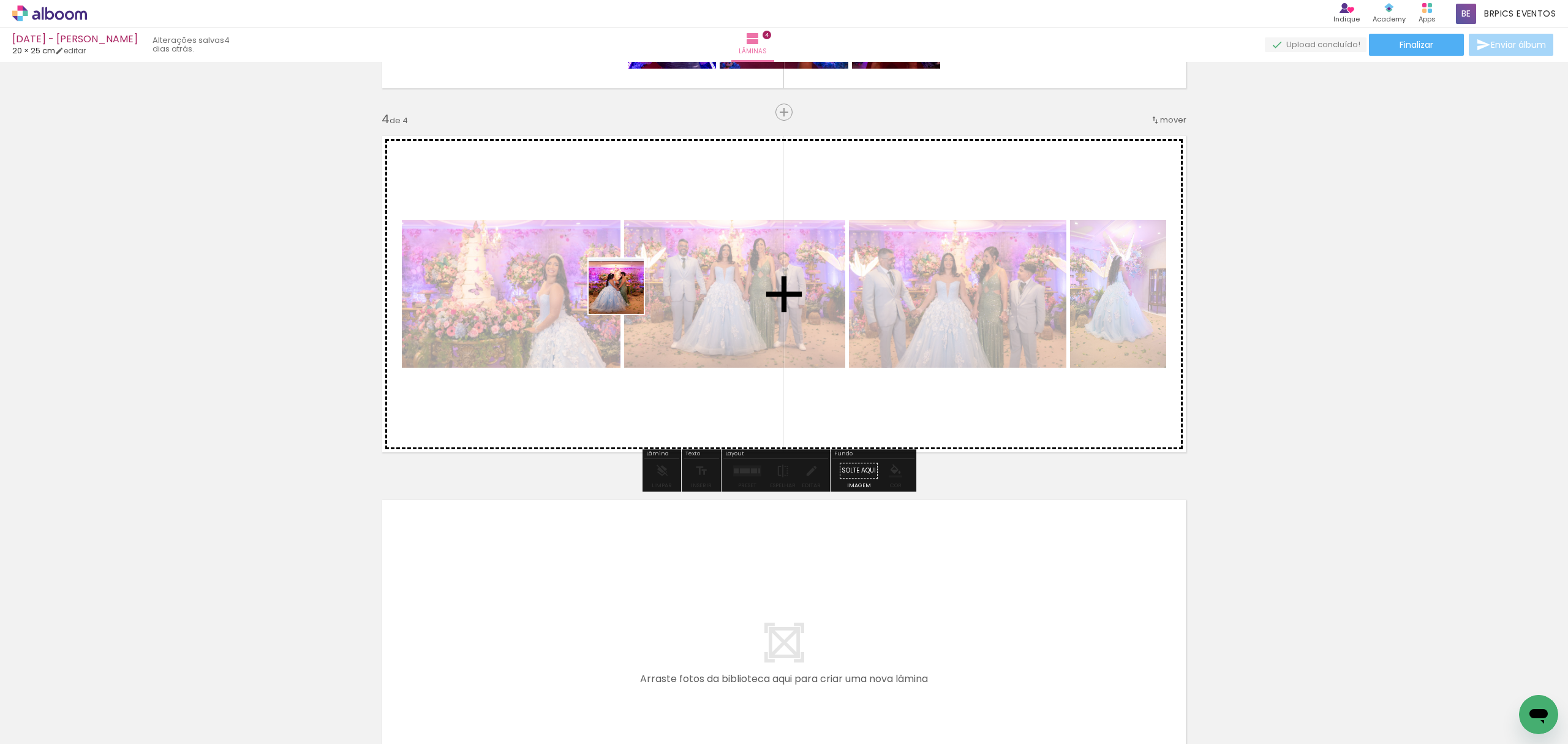
drag, startPoint x: 219, startPoint y: 650, endPoint x: 295, endPoint y: 625, distance: 80.0
click at [679, 236] on quentale-workspace at bounding box center [784, 372] width 1568 height 744
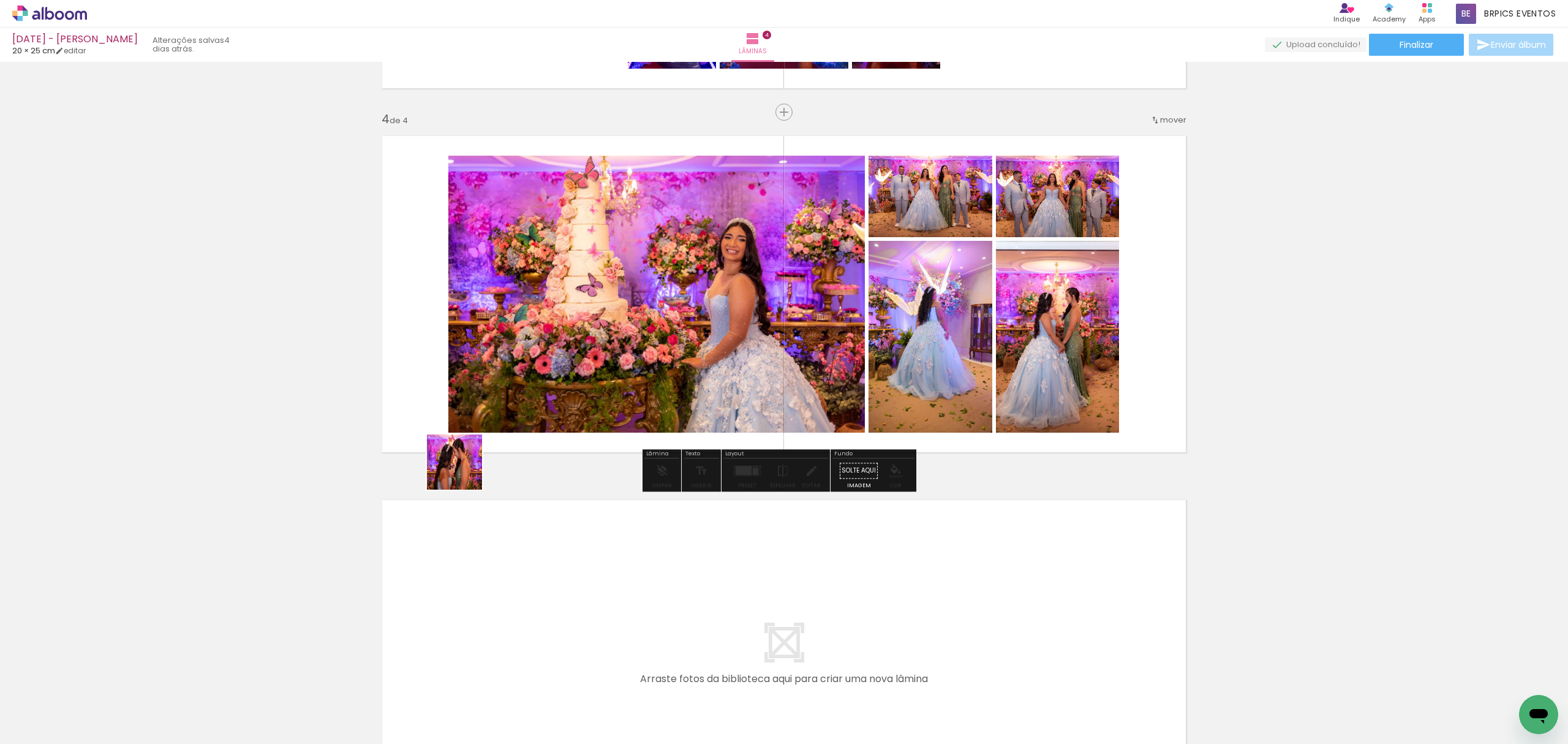
drag, startPoint x: 160, startPoint y: 685, endPoint x: 638, endPoint y: 319, distance: 602.0
click at [638, 322] on quentale-workspace at bounding box center [784, 372] width 1568 height 744
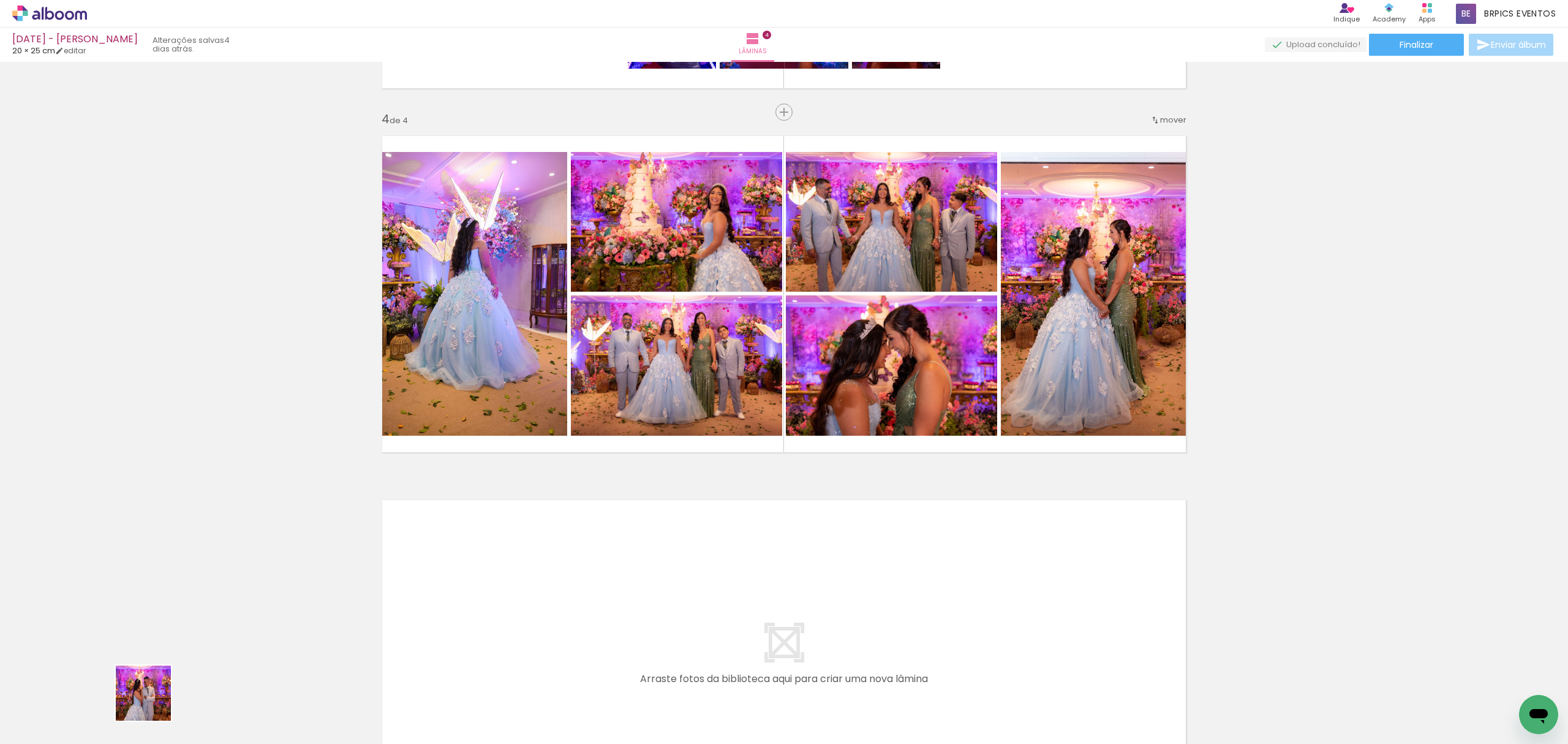
drag, startPoint x: 114, startPoint y: 719, endPoint x: 103, endPoint y: 738, distance: 22.0
click at [530, 531] on quentale-workspace at bounding box center [784, 372] width 1568 height 744
